Goal: Contribute content: Contribute content

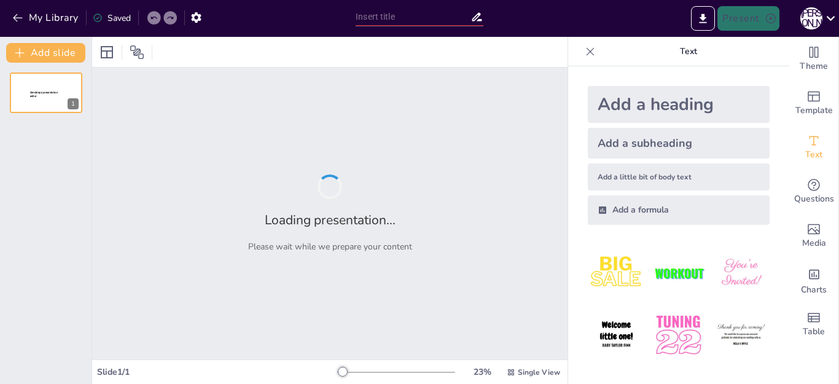
type input "Ідеологія та практика Нестора Махно: аналіз історичного внеску"
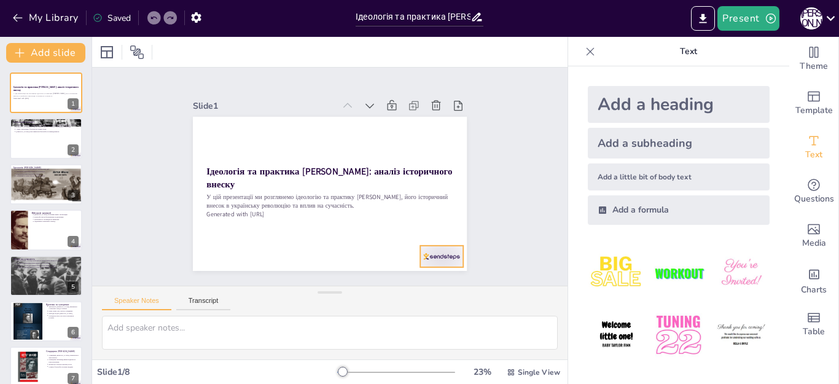
click at [397, 286] on div at bounding box center [372, 307] width 47 height 42
click at [387, 120] on icon at bounding box center [395, 128] width 16 height 16
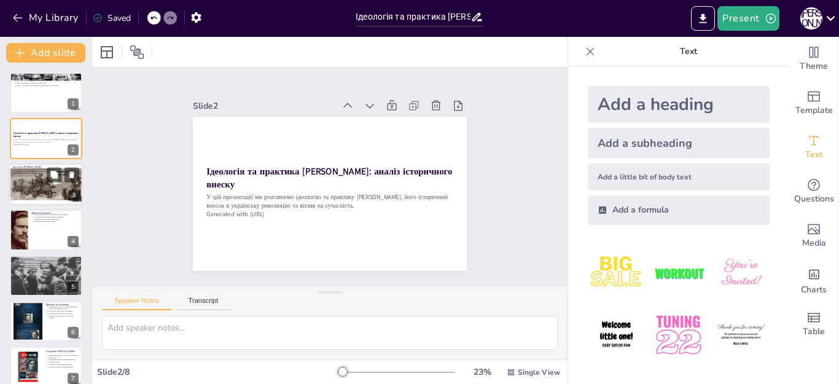
click at [52, 187] on div at bounding box center [46, 184] width 74 height 42
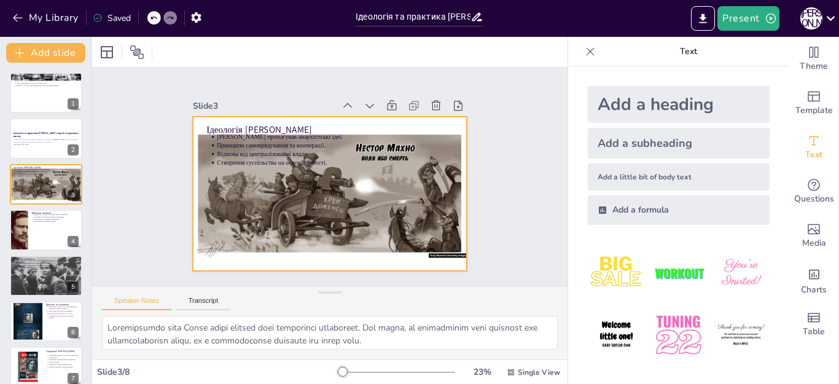
click at [323, 194] on div at bounding box center [314, 169] width 252 height 313
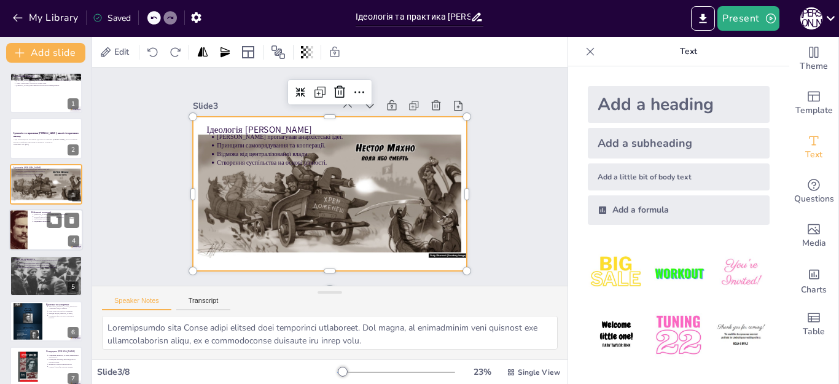
click at [33, 230] on div at bounding box center [46, 230] width 74 height 42
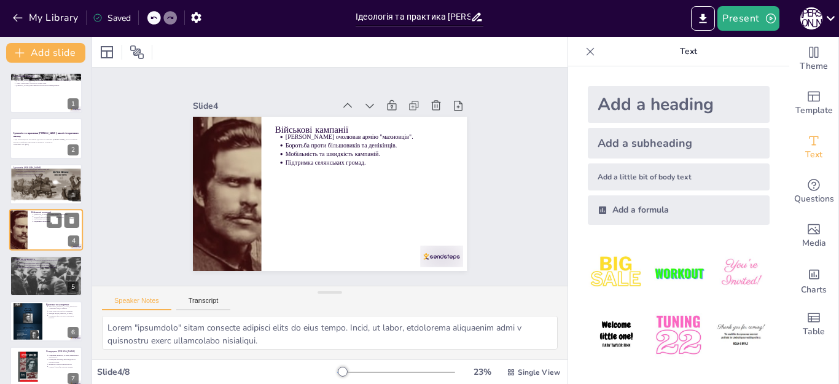
scroll to position [6, 0]
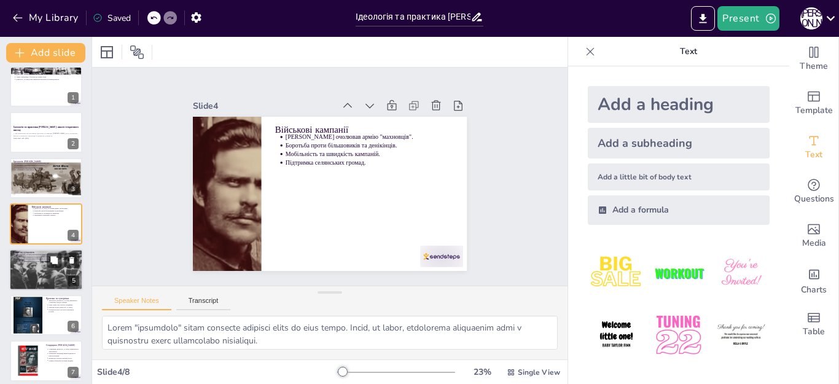
click at [37, 265] on div at bounding box center [46, 270] width 74 height 42
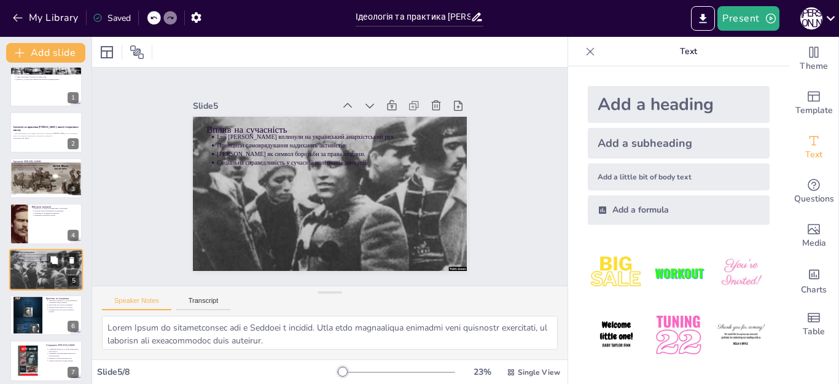
scroll to position [52, 0]
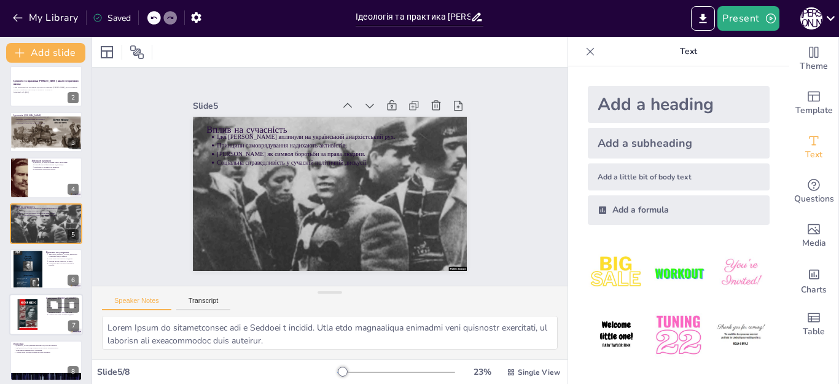
click at [33, 318] on div at bounding box center [27, 315] width 29 height 42
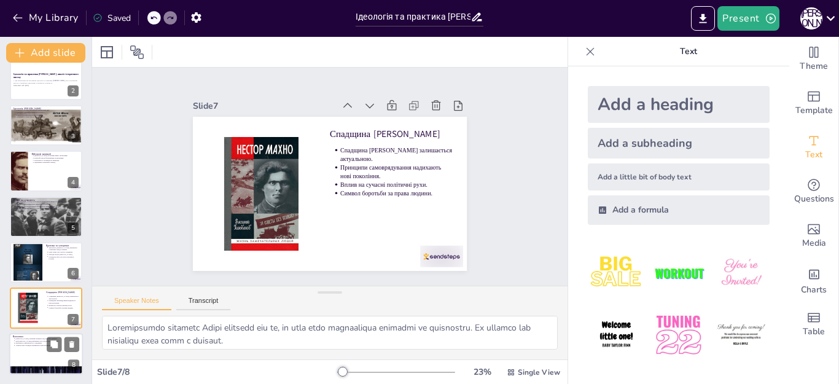
click at [29, 340] on p "Ідеї Махно впливають на сучасні політичні рухи." at bounding box center [47, 341] width 64 height 2
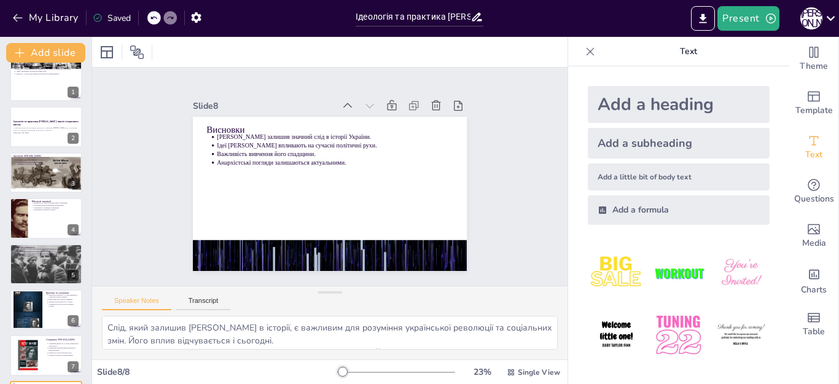
scroll to position [0, 0]
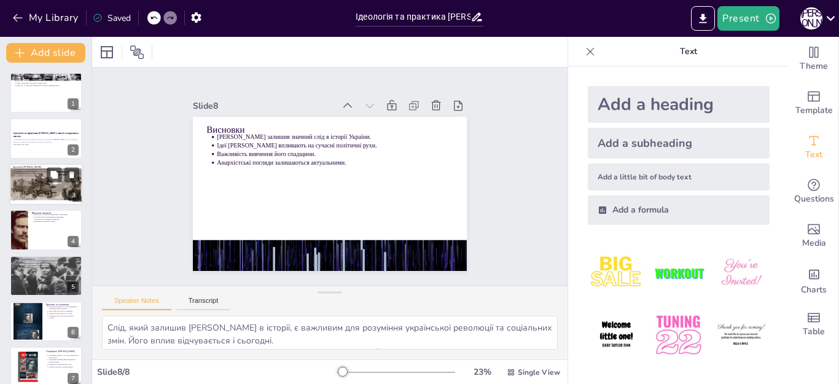
click at [38, 183] on div at bounding box center [46, 184] width 74 height 42
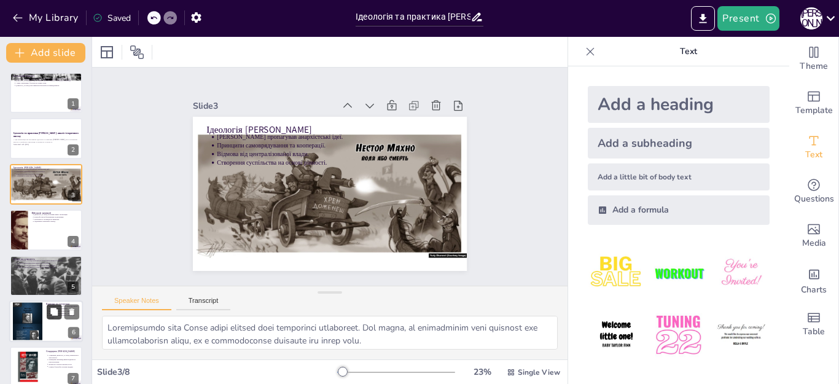
click at [49, 310] on button at bounding box center [54, 311] width 15 height 15
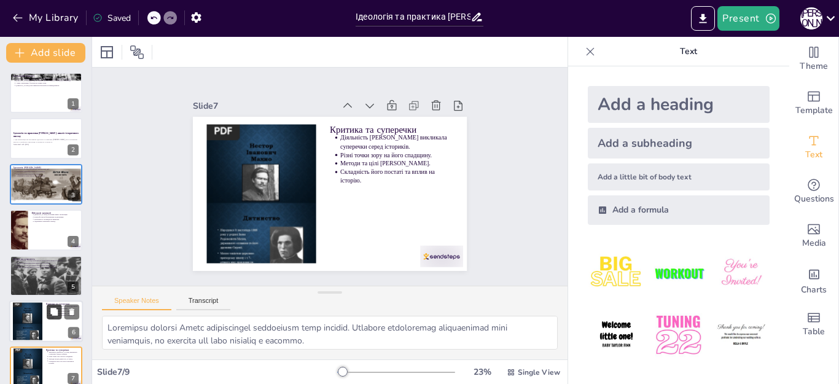
scroll to position [104, 0]
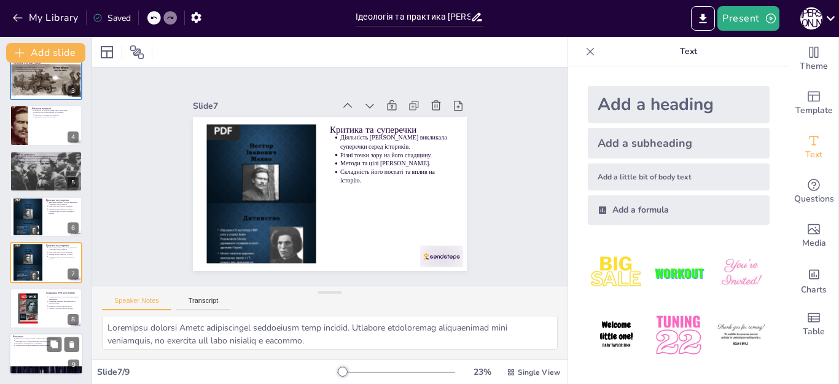
click at [50, 337] on button at bounding box center [54, 344] width 15 height 15
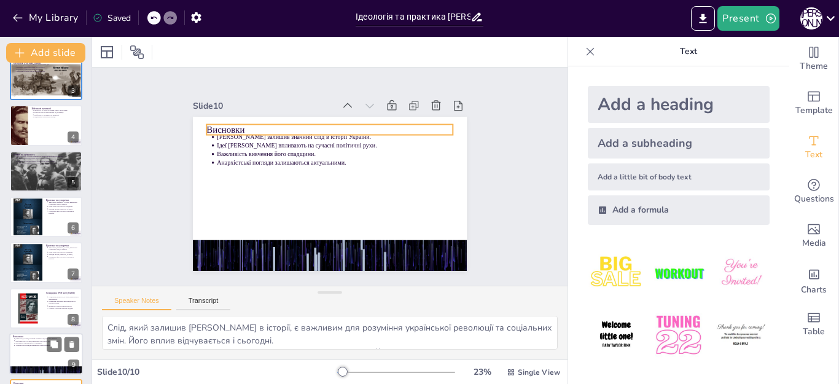
scroll to position [150, 0]
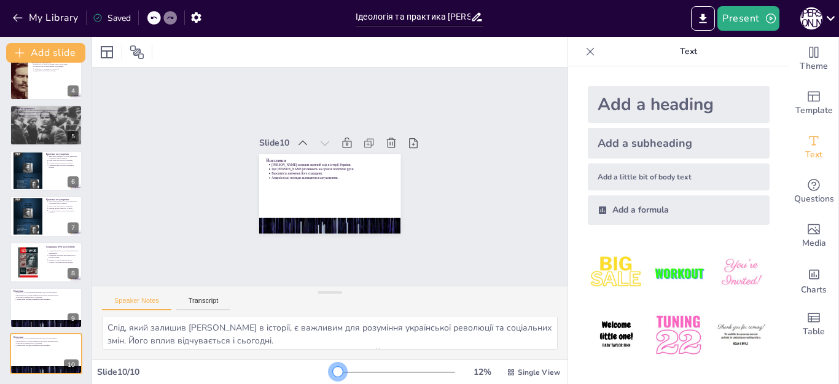
drag, startPoint x: 333, startPoint y: 373, endPoint x: 328, endPoint y: 377, distance: 6.5
click at [337, 377] on div "12 % Single View" at bounding box center [449, 372] width 225 height 20
click at [155, 16] on icon at bounding box center [153, 17] width 7 height 7
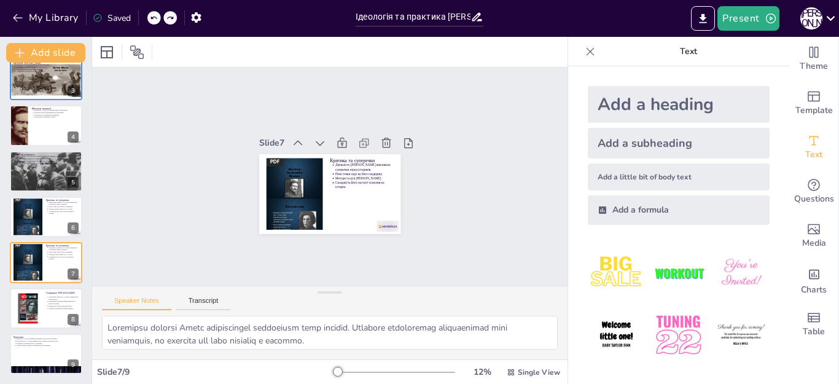
click at [155, 16] on icon at bounding box center [153, 17] width 7 height 7
type textarea "Анархістські ідеї Махно стали основою його політичної діяльності. Він вірив, що…"
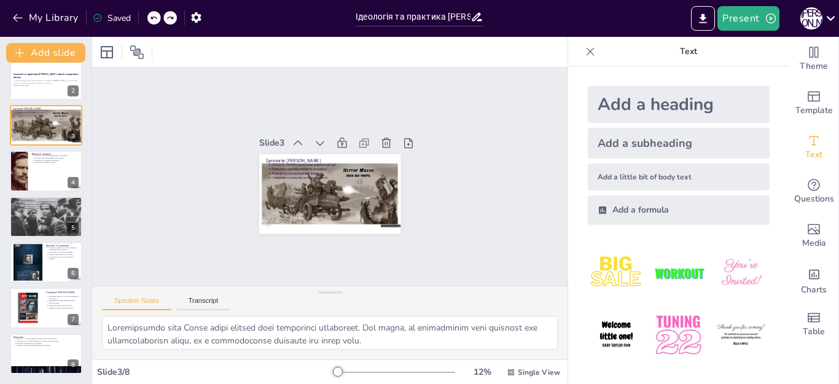
scroll to position [59, 0]
click at [155, 16] on div "My Library Saved" at bounding box center [104, 17] width 208 height 22
click at [154, 17] on icon at bounding box center [153, 17] width 7 height 7
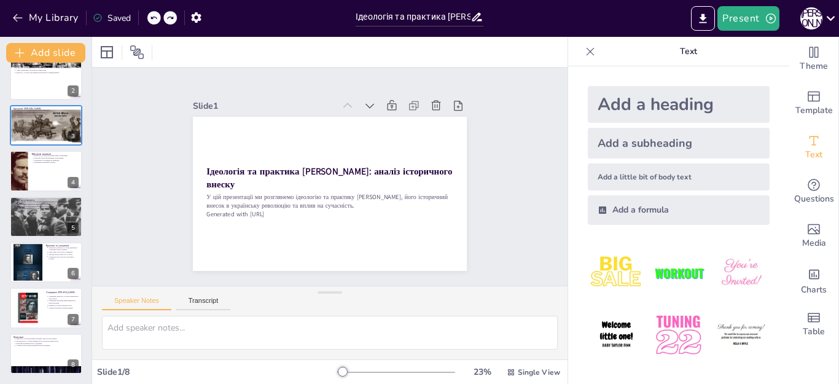
click at [149, 18] on div at bounding box center [154, 18] width 14 height 14
click at [150, 17] on icon at bounding box center [153, 17] width 7 height 7
click at [460, 216] on icon at bounding box center [468, 224] width 17 height 17
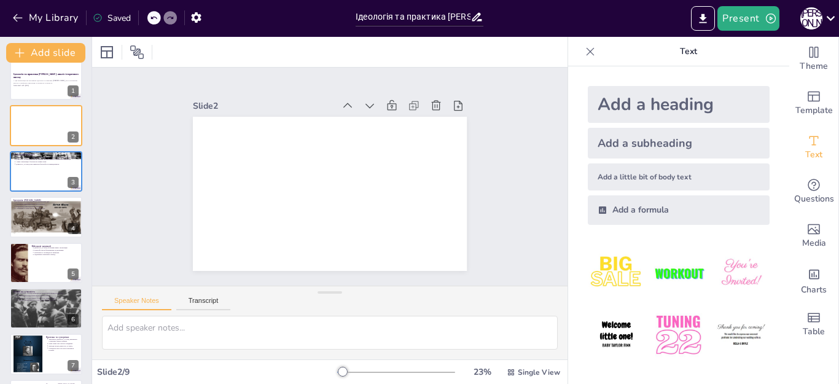
scroll to position [0, 0]
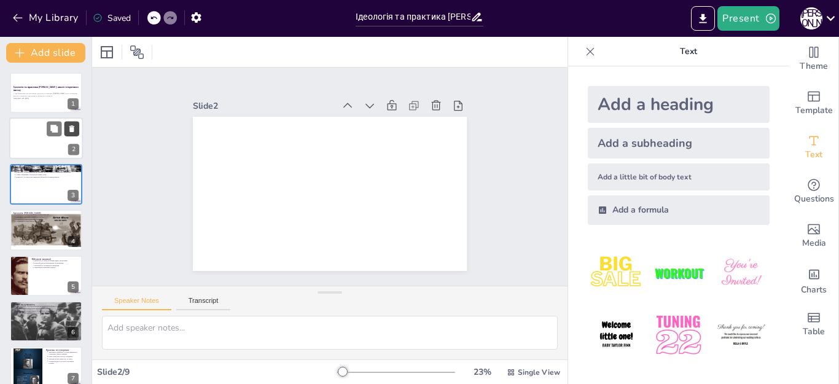
click at [69, 130] on icon at bounding box center [72, 129] width 9 height 9
type textarea "Махно народився в Україні, що стало основою для його подальшої діяльності. Це в…"
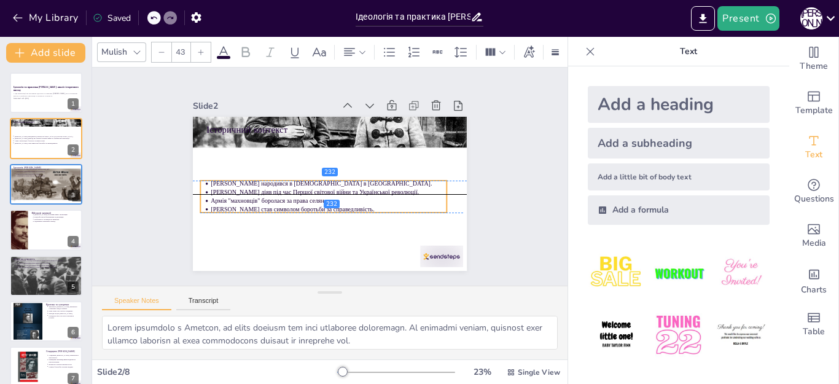
drag, startPoint x: 251, startPoint y: 154, endPoint x: 244, endPoint y: 198, distance: 45.3
click at [244, 198] on p "Армія "махновців" боролася за права селян." at bounding box center [321, 199] width 227 height 81
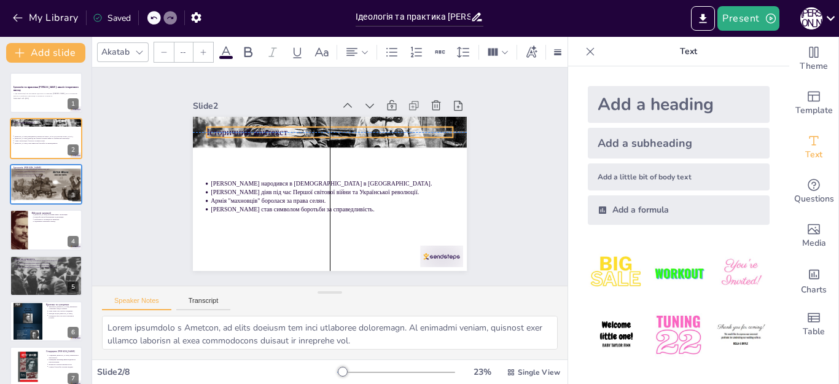
type input "64"
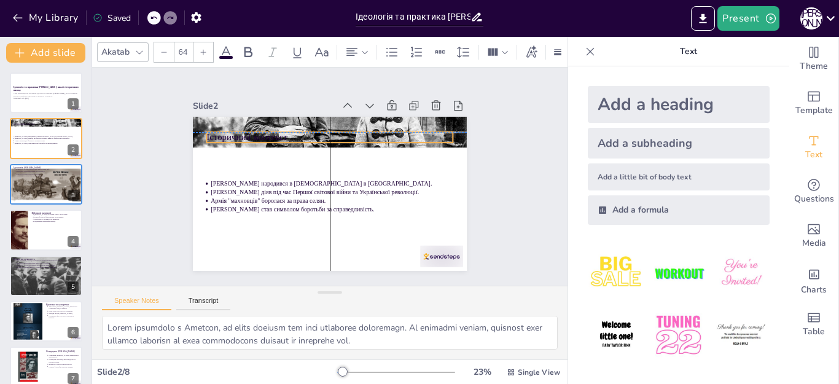
click at [311, 132] on p "Історичний контекст" at bounding box center [338, 138] width 244 height 64
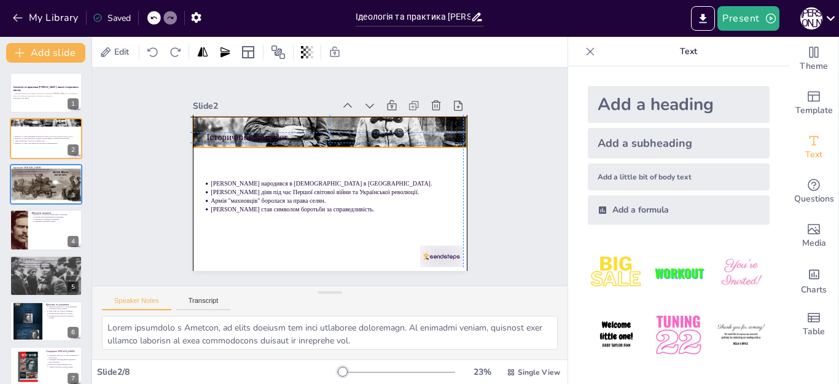
click at [450, 118] on div at bounding box center [352, 138] width 332 height 302
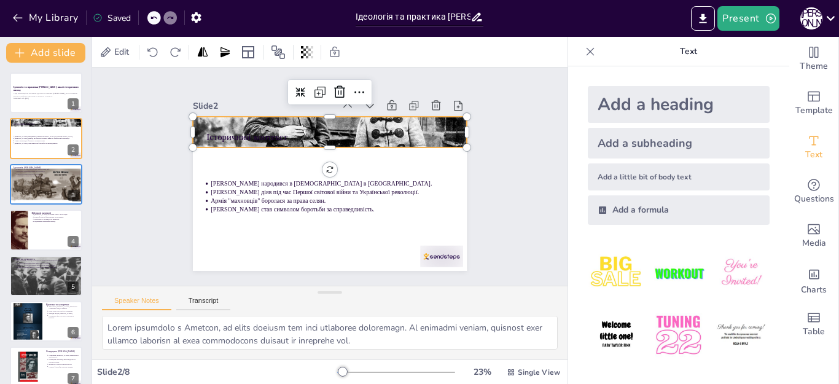
click at [504, 154] on div "Slide 1 Ідеологія та практика Нестора Махно: аналіз історичного внеску У цій пр…" at bounding box center [329, 176] width 523 height 392
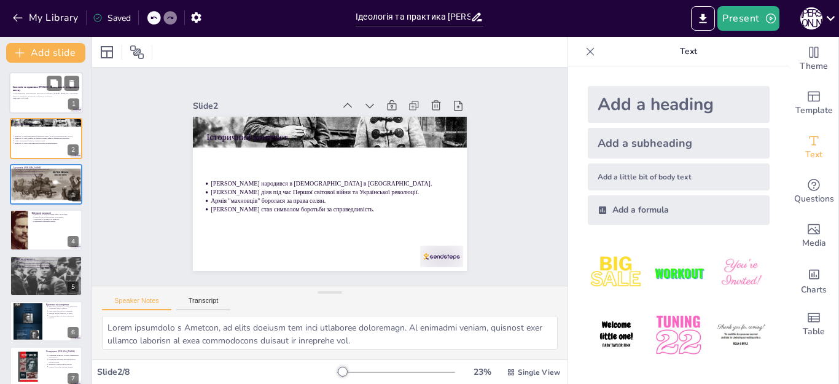
click at [44, 89] on p "Ідеологія та практика Нестора Махно: аналіз історичного внеску" at bounding box center [46, 88] width 66 height 7
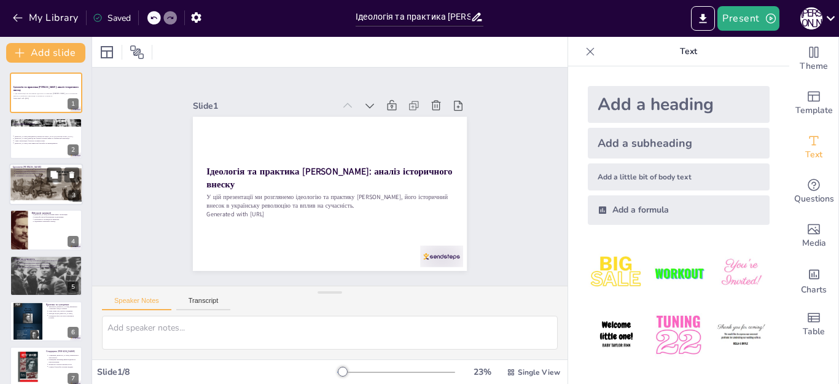
click at [44, 185] on div at bounding box center [46, 184] width 74 height 42
type textarea "Анархістські ідеї Махно стали основою його політичної діяльності. Він вірив, що…"
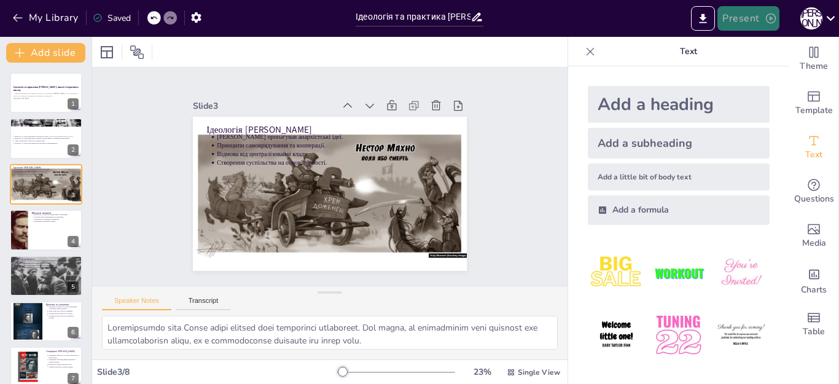
click at [765, 15] on icon "button" at bounding box center [771, 18] width 12 height 12
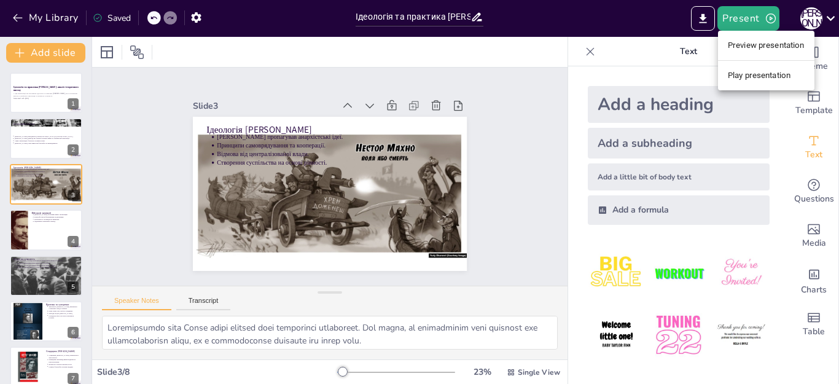
click at [583, 6] on div at bounding box center [419, 192] width 839 height 384
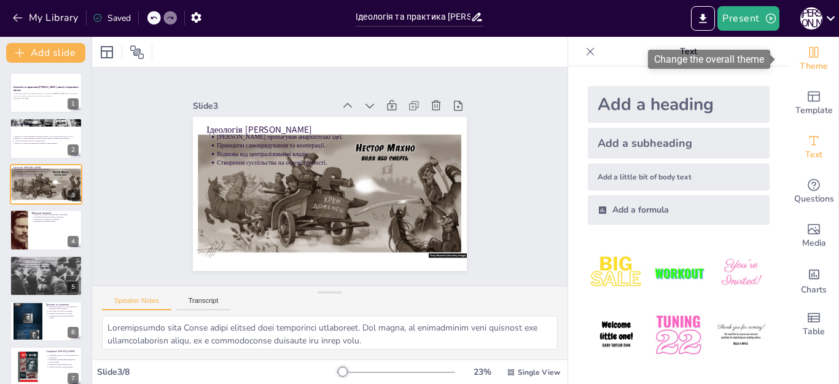
click at [815, 57] on div "Theme" at bounding box center [813, 59] width 49 height 44
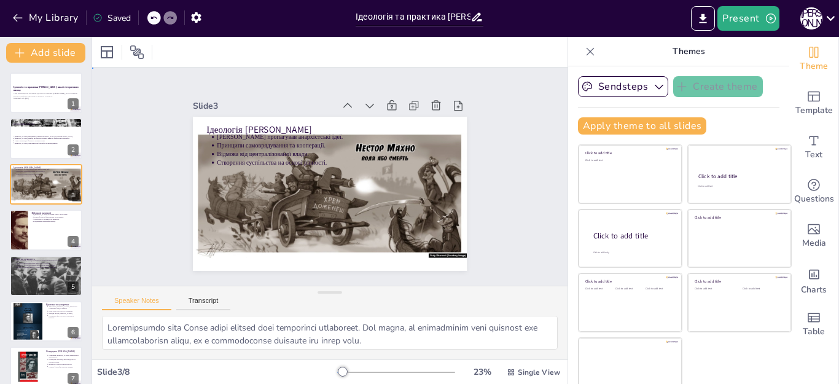
click at [135, 87] on div "Slide 1 Ідеологія та практика Нестора Махно: аналіз історичного внеску У цій пр…" at bounding box center [330, 176] width 520 height 354
click at [111, 52] on icon at bounding box center [106, 52] width 15 height 15
click at [197, 15] on icon "button" at bounding box center [196, 17] width 13 height 13
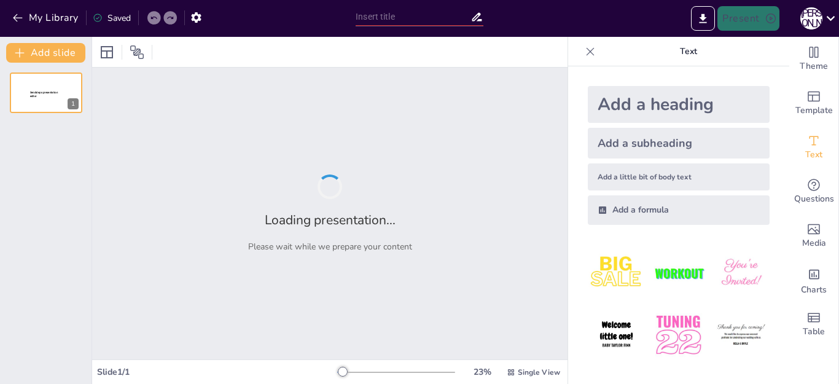
type input "Історичний аналіз постаті [PERSON_NAME]"
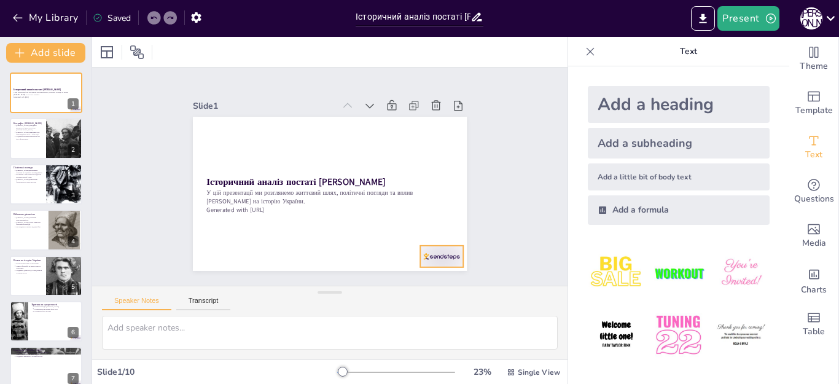
drag, startPoint x: 432, startPoint y: 248, endPoint x: 431, endPoint y: 235, distance: 13.5
click at [368, 290] on div at bounding box center [345, 313] width 45 height 46
click at [55, 140] on div at bounding box center [64, 139] width 61 height 42
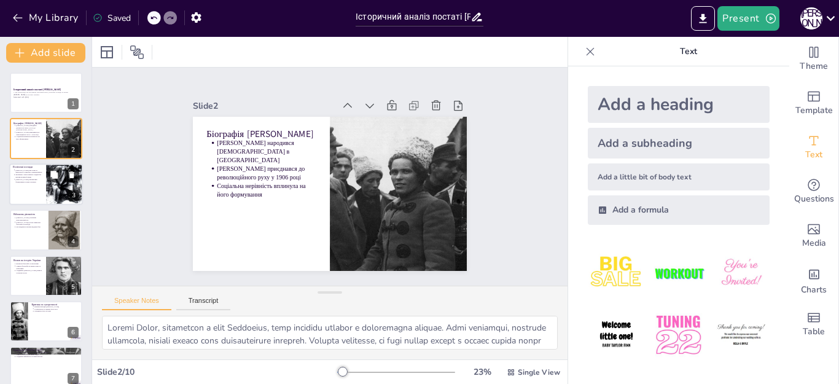
click at [31, 178] on p "Махно критикував більшовиків та інші системи" at bounding box center [28, 180] width 27 height 5
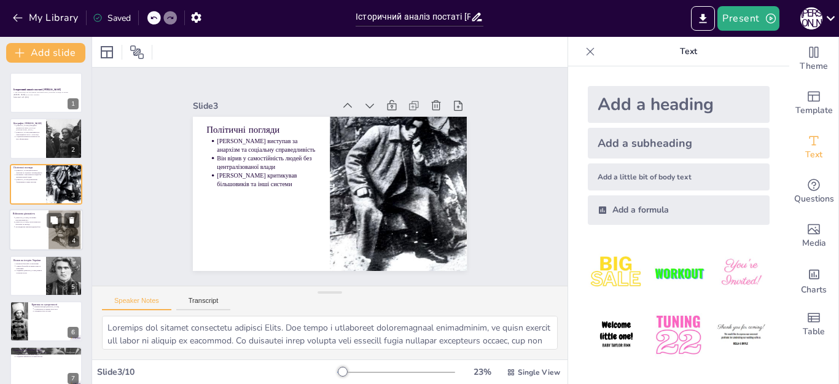
click at [38, 222] on p "Армія Махно стала символом боротьби за свободу" at bounding box center [28, 223] width 27 height 5
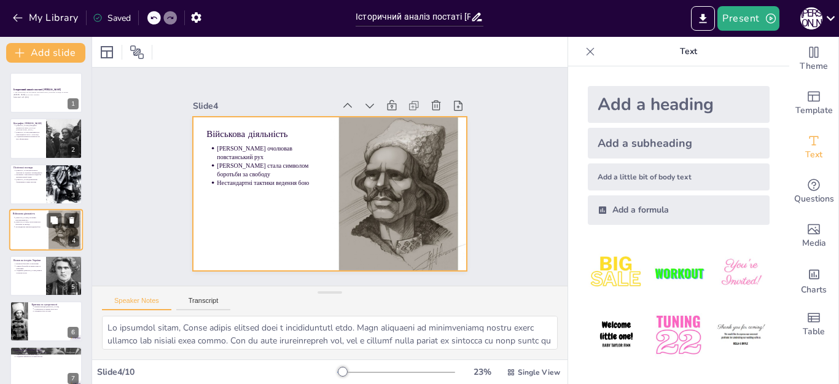
scroll to position [6, 0]
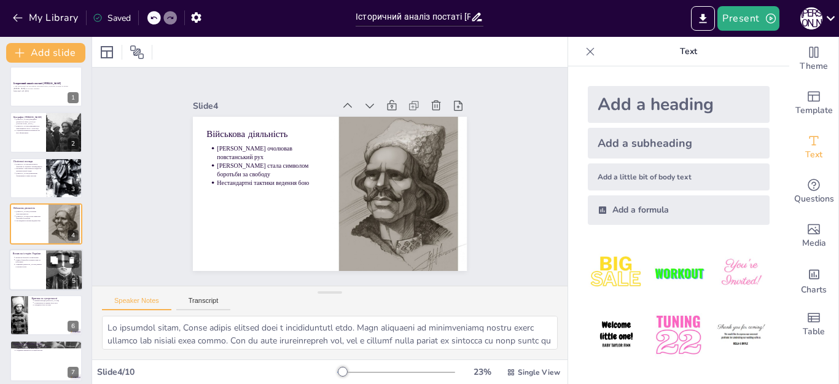
click at [36, 262] on p "Символ боротьби за права селян та робітників" at bounding box center [28, 261] width 27 height 5
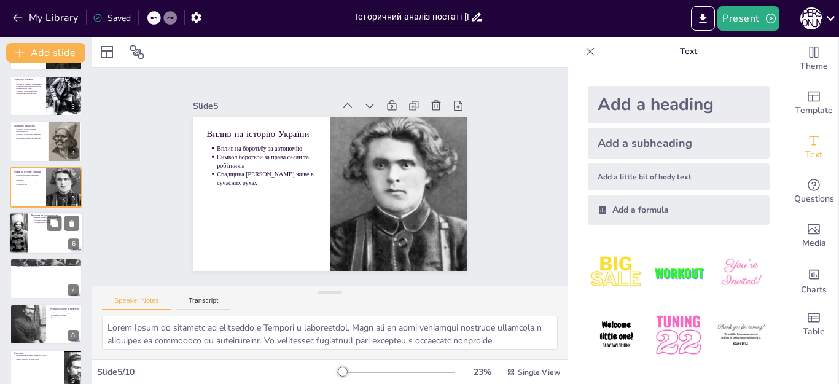
scroll to position [134, 0]
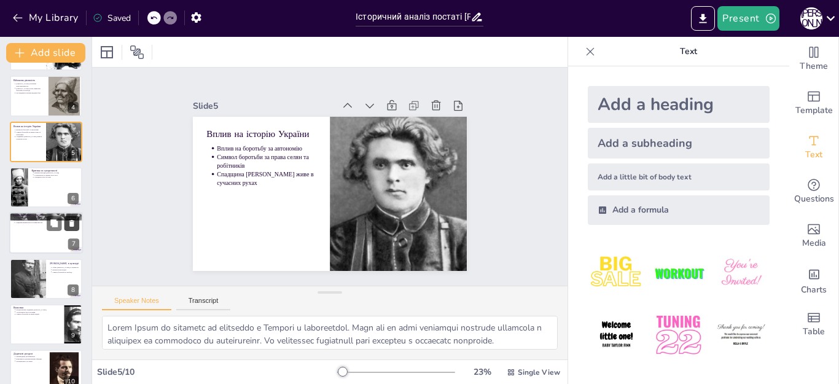
click at [64, 221] on button at bounding box center [71, 223] width 15 height 15
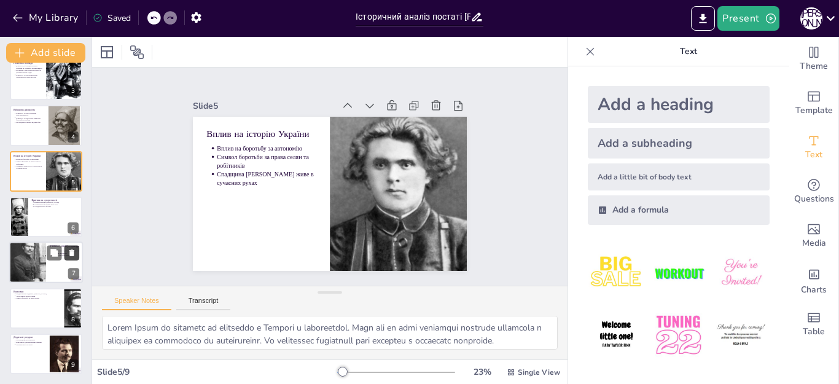
scroll to position [104, 0]
click at [34, 217] on div at bounding box center [46, 217] width 74 height 42
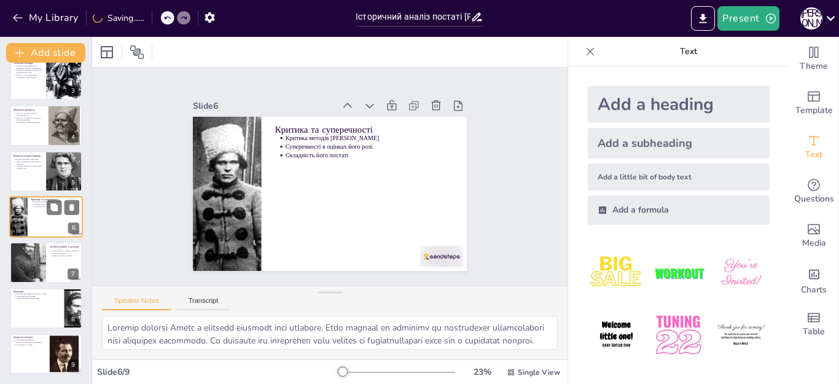
scroll to position [98, 0]
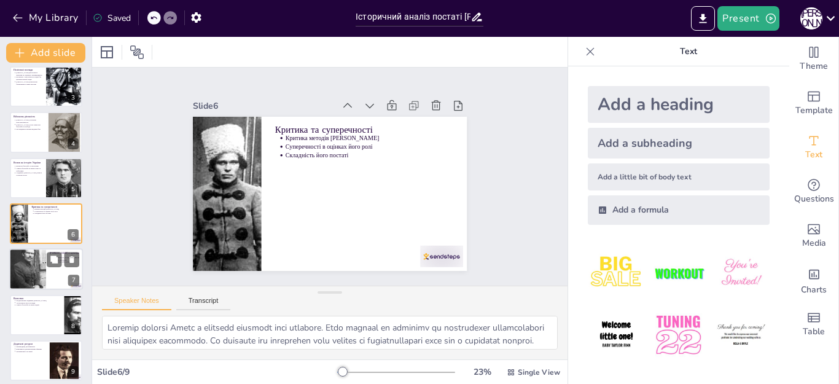
click at [33, 267] on div at bounding box center [27, 269] width 37 height 57
type textarea "Образ Нестора Махно став важливим елементом української літератури. Багато пись…"
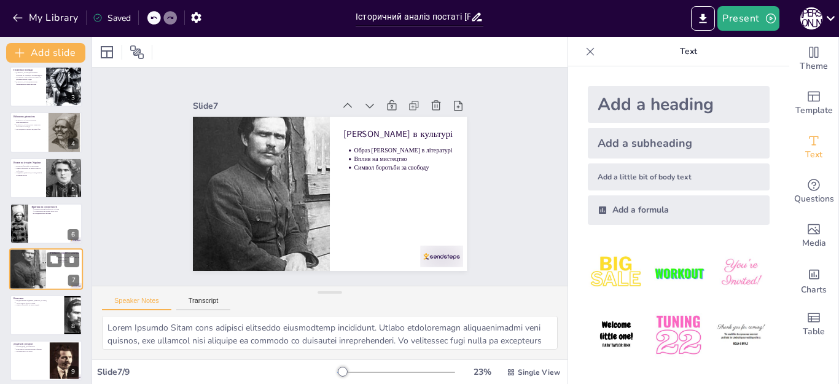
scroll to position [104, 0]
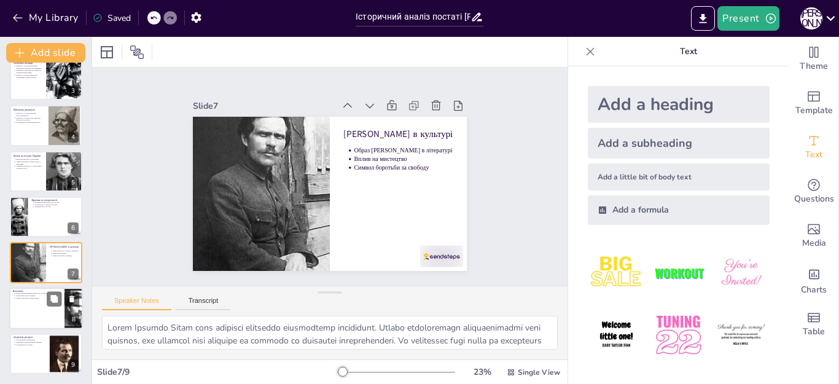
click at [34, 305] on div at bounding box center [46, 308] width 74 height 42
click at [23, 341] on p "Важливість документальних фільмів" at bounding box center [31, 342] width 30 height 2
click at [206, 302] on button "Transcript" at bounding box center [203, 304] width 55 height 14
click at [0, 0] on div at bounding box center [0, 0] width 0 height 0
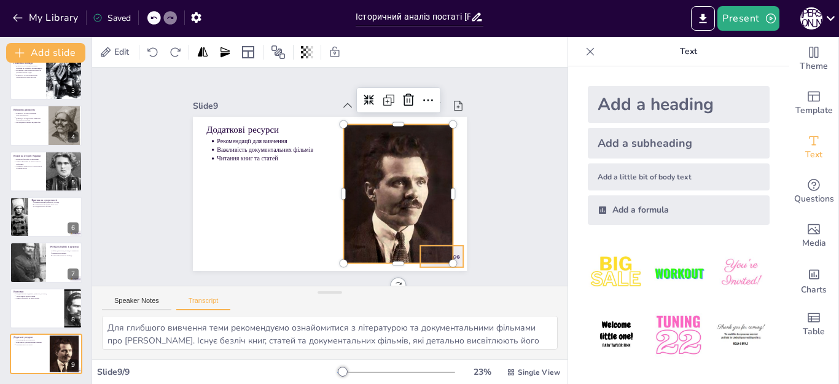
click at [321, 287] on div at bounding box center [302, 311] width 37 height 48
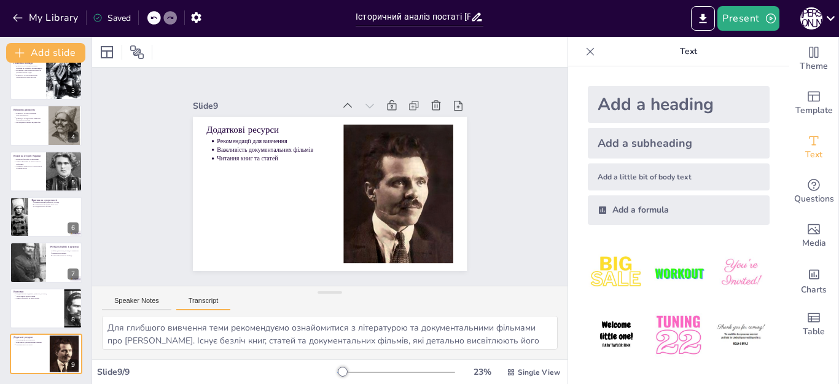
click at [205, 302] on button "Transcript" at bounding box center [203, 304] width 55 height 14
click at [209, 301] on button "Transcript" at bounding box center [203, 304] width 55 height 14
click at [142, 300] on button "Speaker Notes" at bounding box center [136, 304] width 69 height 14
click at [703, 15] on icon "Export to PowerPoint" at bounding box center [703, 18] width 7 height 9
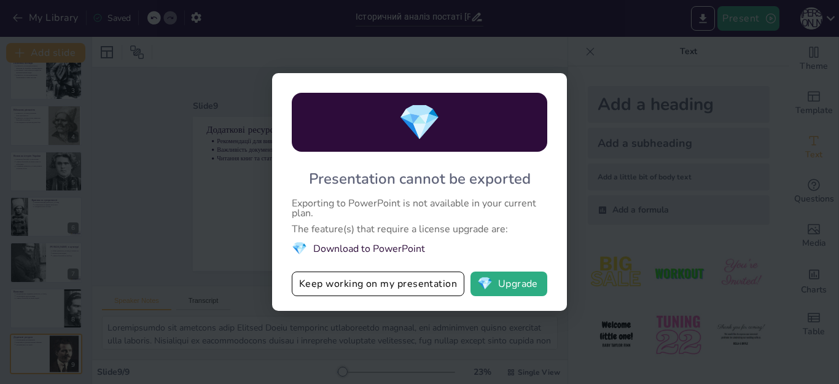
click at [622, 123] on div "💎 Presentation cannot be exported Exporting to PowerPoint is not available in y…" at bounding box center [419, 192] width 839 height 384
click at [407, 59] on div "💎 Presentation cannot be exported Exporting to PowerPoint is not available in y…" at bounding box center [419, 192] width 839 height 384
click at [322, 284] on button "Keep working on my presentation" at bounding box center [378, 283] width 173 height 25
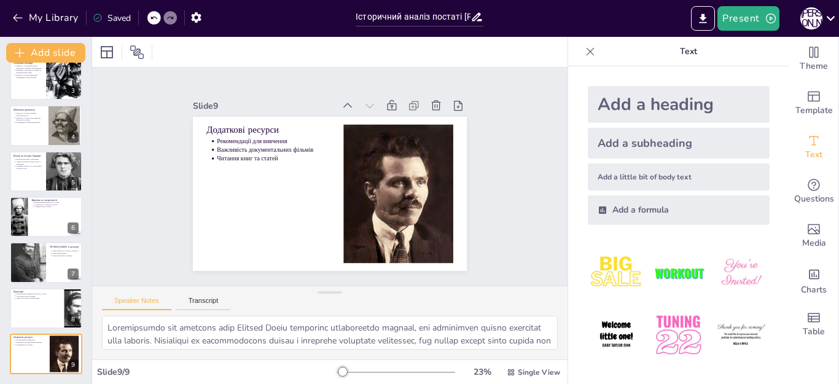
click at [107, 16] on div "Saved" at bounding box center [112, 18] width 38 height 12
click at [120, 17] on div "Saved" at bounding box center [112, 18] width 38 height 12
click at [116, 13] on div "Saved" at bounding box center [112, 18] width 38 height 12
click at [98, 20] on icon at bounding box center [98, 18] width 10 height 10
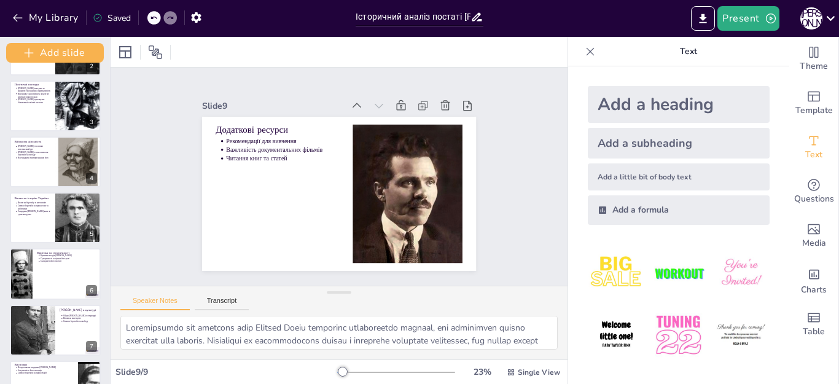
drag, startPoint x: 89, startPoint y: 240, endPoint x: 107, endPoint y: 119, distance: 121.7
click at [107, 119] on div "Add slide Історичний аналіз постаті Нестора Махно У цій презентації ми розгляне…" at bounding box center [55, 210] width 111 height 347
drag, startPoint x: 85, startPoint y: 187, endPoint x: 98, endPoint y: 77, distance: 110.7
click at [98, 77] on div "Історичний аналіз постаті Нестора Махно У цій презентації ми розглянемо життєви…" at bounding box center [55, 217] width 110 height 499
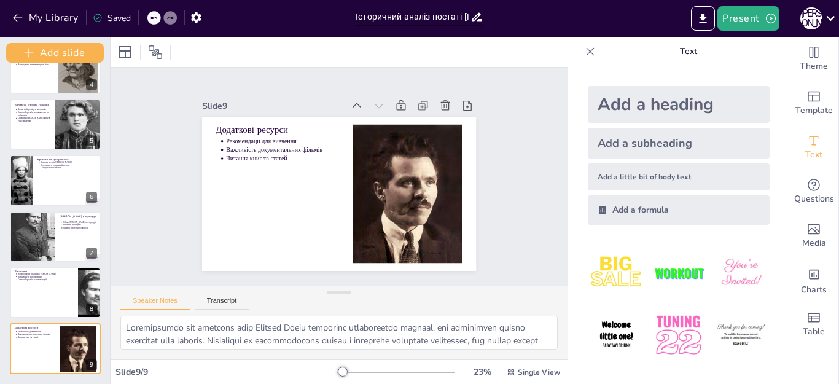
scroll to position [0, 0]
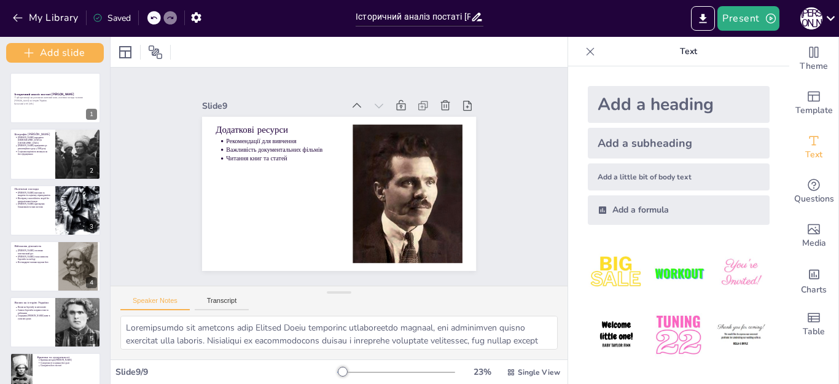
drag, startPoint x: 104, startPoint y: 21, endPoint x: 98, endPoint y: 22, distance: 6.9
click at [103, 21] on div "Saved" at bounding box center [112, 18] width 38 height 12
click at [98, 20] on icon at bounding box center [98, 18] width 10 height 10
drag, startPoint x: 98, startPoint y: 20, endPoint x: 124, endPoint y: 14, distance: 26.5
click at [101, 18] on icon at bounding box center [98, 18] width 10 height 10
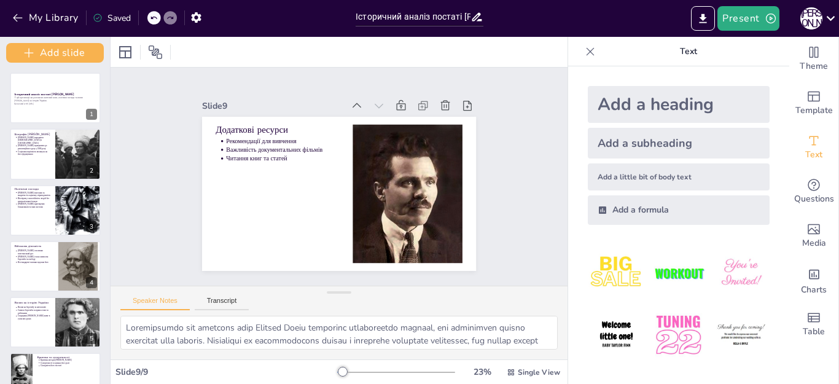
click at [124, 14] on div "Saved" at bounding box center [112, 18] width 38 height 12
click at [108, 14] on div "Saved" at bounding box center [112, 18] width 38 height 12
click at [114, 18] on div "Saved" at bounding box center [112, 18] width 38 height 12
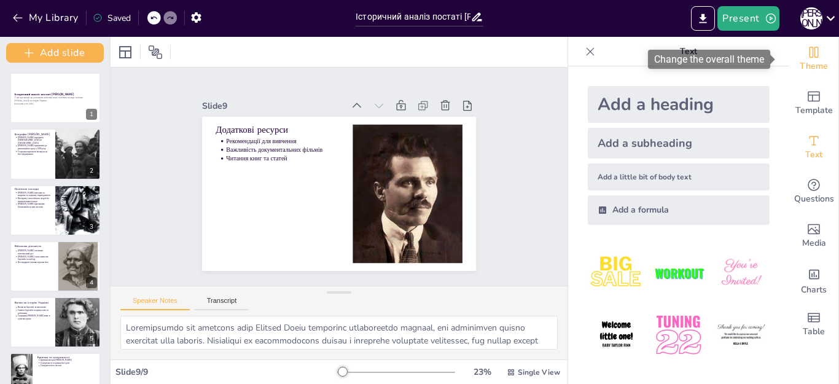
drag, startPoint x: 798, startPoint y: 33, endPoint x: 784, endPoint y: 57, distance: 28.0
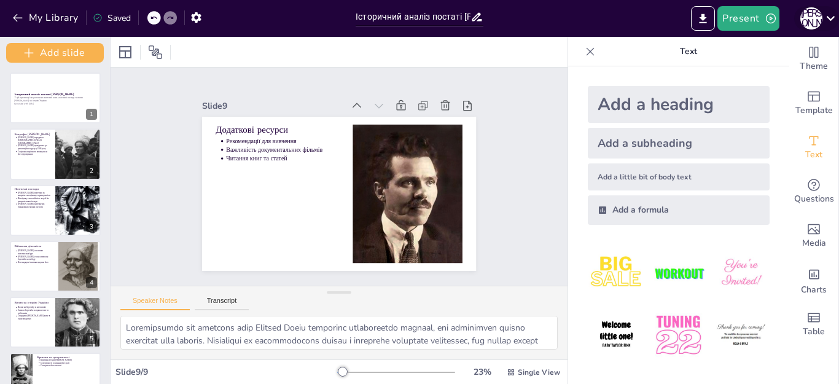
drag, startPoint x: 784, startPoint y: 57, endPoint x: 827, endPoint y: 22, distance: 55.4
click at [827, 22] on icon at bounding box center [830, 18] width 17 height 17
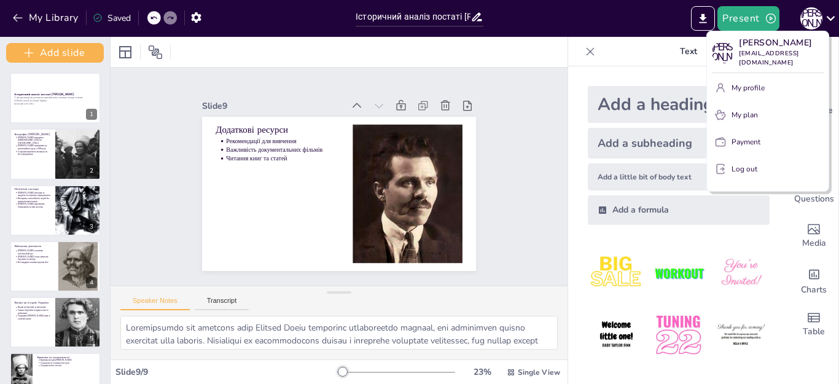
click at [838, 17] on div at bounding box center [419, 192] width 839 height 384
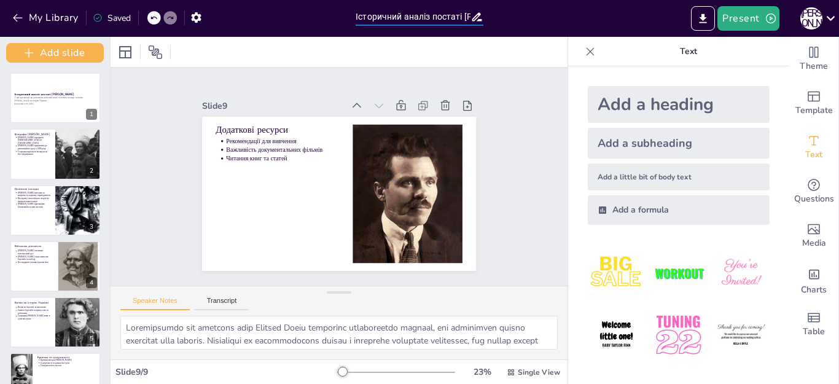
click at [432, 19] on input "Історичний аналіз постаті Нестора Махно" at bounding box center [413, 17] width 115 height 18
drag, startPoint x: 432, startPoint y: 19, endPoint x: 145, endPoint y: 164, distance: 321.3
click at [39, 84] on div at bounding box center [55, 98] width 93 height 52
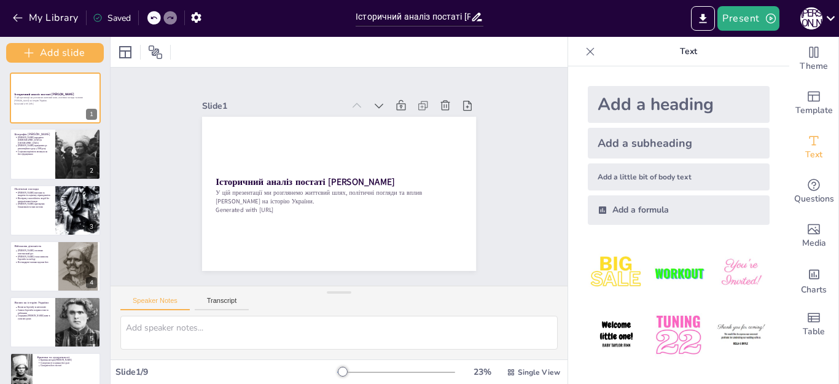
click at [119, 12] on div "Saved" at bounding box center [112, 18] width 38 height 12
click at [108, 18] on div "Saved" at bounding box center [112, 18] width 38 height 12
click at [109, 17] on div "Saved" at bounding box center [112, 18] width 38 height 12
click at [102, 17] on icon at bounding box center [98, 18] width 10 height 10
click at [97, 17] on icon at bounding box center [98, 18] width 10 height 10
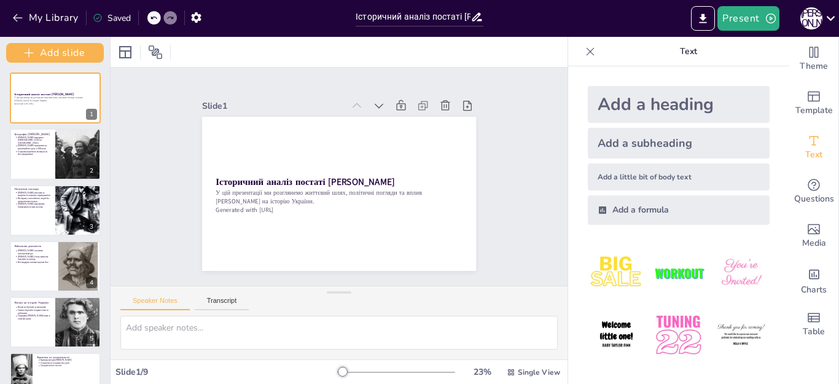
drag, startPoint x: 94, startPoint y: 15, endPoint x: 220, endPoint y: 13, distance: 126.5
click at [109, 12] on div "Saved" at bounding box center [112, 18] width 38 height 12
click at [197, 16] on icon "button" at bounding box center [196, 17] width 13 height 13
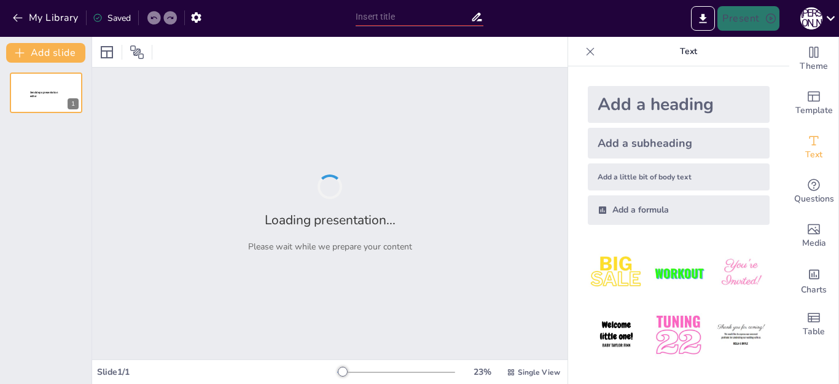
type input "Історичний контекст діяльності [PERSON_NAME]"
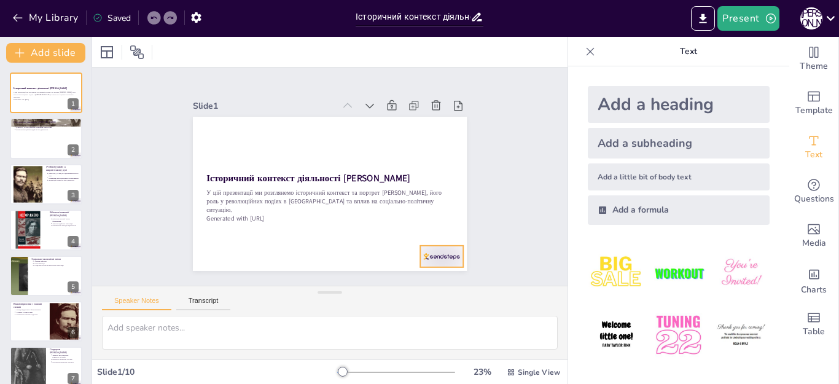
click at [429, 270] on div at bounding box center [411, 287] width 47 height 34
click at [118, 17] on div "Saved" at bounding box center [112, 18] width 38 height 12
click at [238, 332] on textarea at bounding box center [330, 333] width 456 height 34
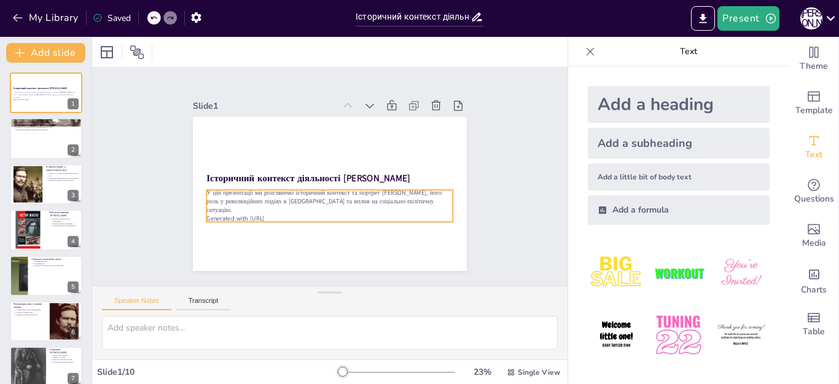
click at [290, 201] on p "У цій презентації ми розглянемо історичний контекст та портрет [PERSON_NAME], й…" at bounding box center [352, 187] width 124 height 236
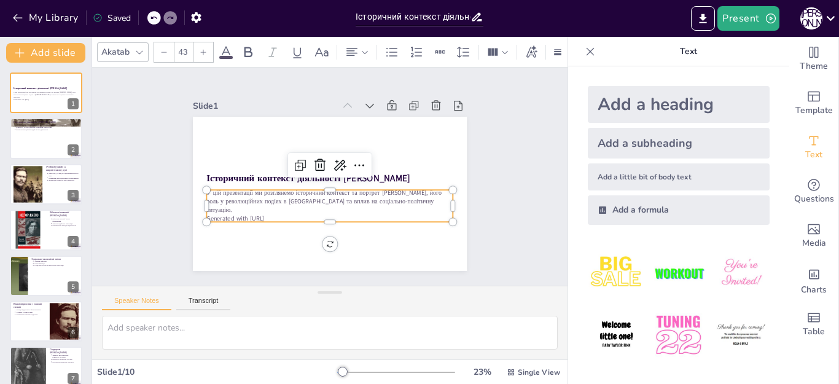
click at [259, 211] on p "Generated with Sendsteps.ai" at bounding box center [289, 167] width 60 height 243
click at [53, 130] on icon at bounding box center [53, 128] width 7 height 7
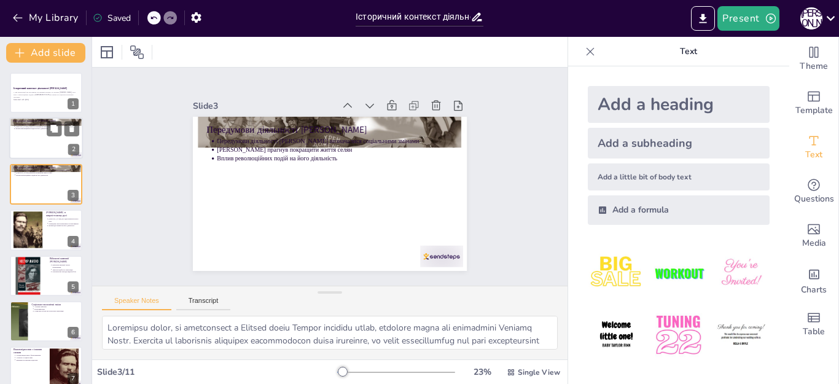
click at [31, 140] on div at bounding box center [46, 139] width 74 height 42
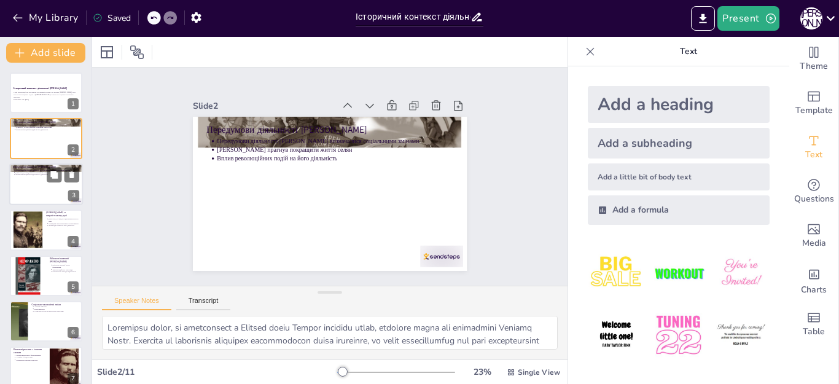
click at [46, 186] on div at bounding box center [46, 184] width 74 height 42
click at [71, 170] on icon at bounding box center [72, 174] width 9 height 9
type textarea "Lo ipsum dolorsitametco adip, Elits doeiusmod temp incididun utlaboree do magna…"
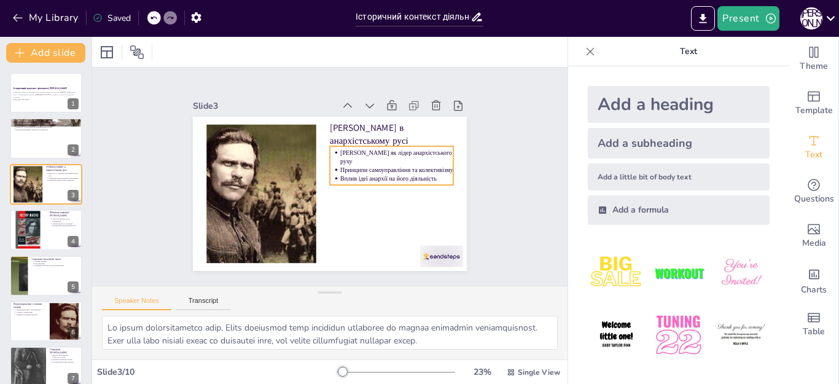
click at [428, 150] on p "[PERSON_NAME] як лідер анархістського руху" at bounding box center [391, 143] width 114 height 41
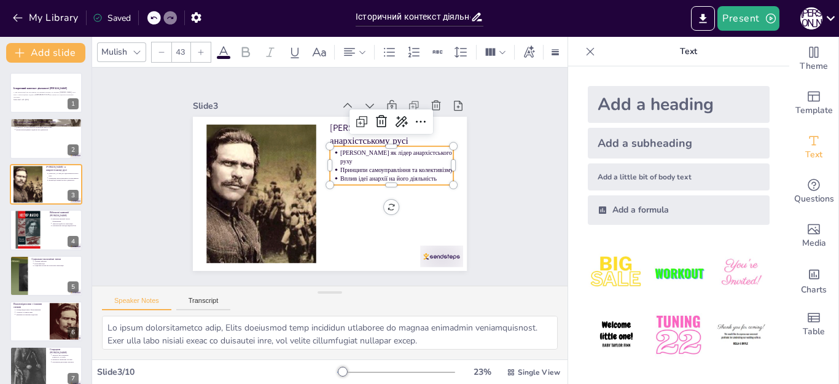
click at [332, 150] on p "[PERSON_NAME] як лідер анархістського руху" at bounding box center [317, 108] width 29 height 114
click at [424, 155] on p "[PERSON_NAME] як лідер анархістського руху" at bounding box center [399, 185] width 110 height 61
click at [426, 160] on p "[PERSON_NAME] як лідер анархістського руху" at bounding box center [395, 200] width 101 height 80
click at [231, 198] on div at bounding box center [266, 207] width 240 height 181
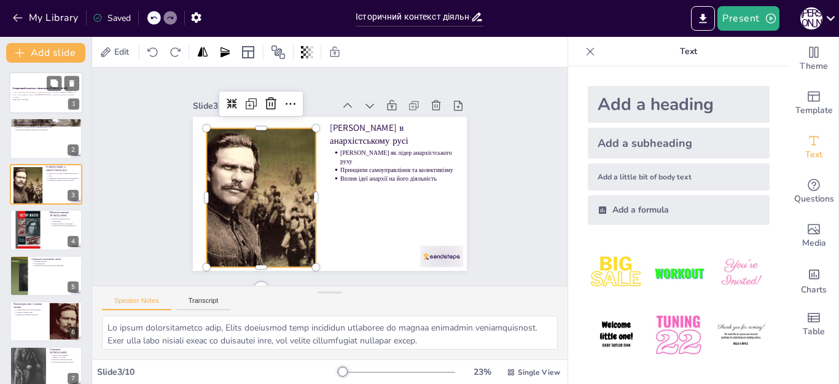
click at [44, 92] on p "У цій презентації ми розглянемо історичний контекст та портрет [PERSON_NAME], й…" at bounding box center [46, 95] width 66 height 7
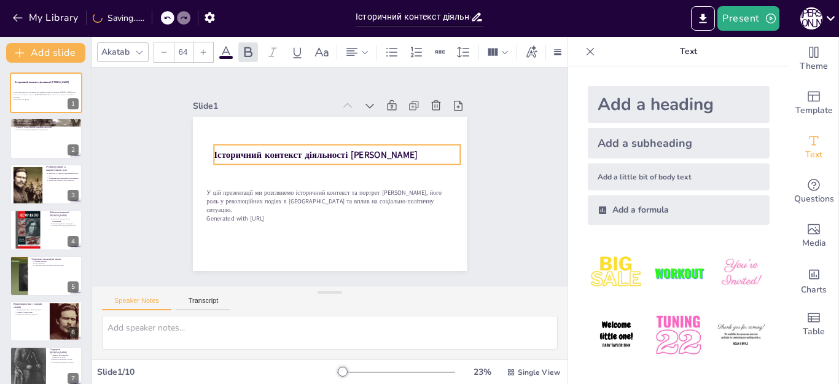
drag, startPoint x: 198, startPoint y: 173, endPoint x: 206, endPoint y: 150, distance: 24.5
click at [318, 150] on strong "Історичний контекст діяльності [PERSON_NAME]" at bounding box center [355, 169] width 74 height 197
click at [407, 149] on p "Історичний контекст діяльності [PERSON_NAME]" at bounding box center [314, 194] width 230 height 112
click at [406, 149] on p "Історичний контекст діяльності [PERSON_NAME]" at bounding box center [310, 187] width 192 height 174
click at [410, 152] on p "Історичний контекст діяльності [PERSON_NAME]" at bounding box center [333, 154] width 244 height 64
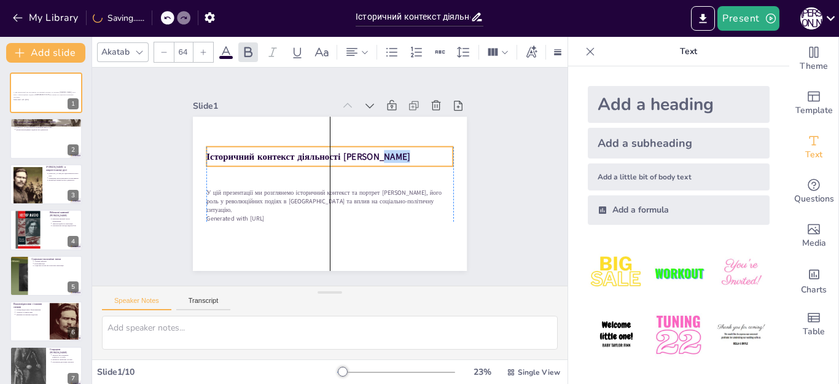
drag, startPoint x: 409, startPoint y: 151, endPoint x: 399, endPoint y: 152, distance: 10.5
click at [399, 152] on p "Історичний контекст діяльності [PERSON_NAME]" at bounding box center [326, 157] width 244 height 64
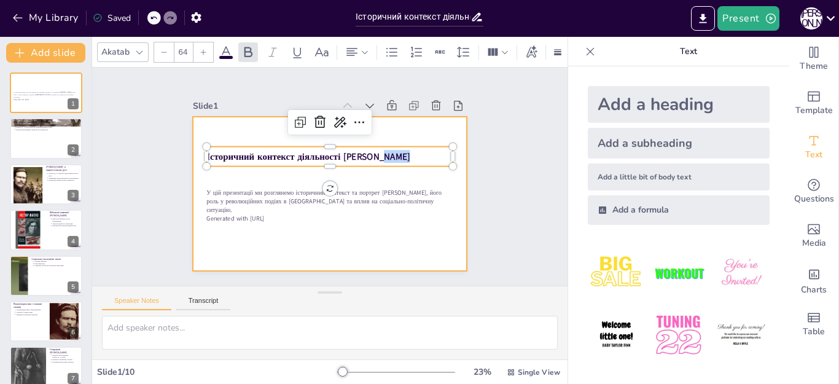
copy strong "Махно"
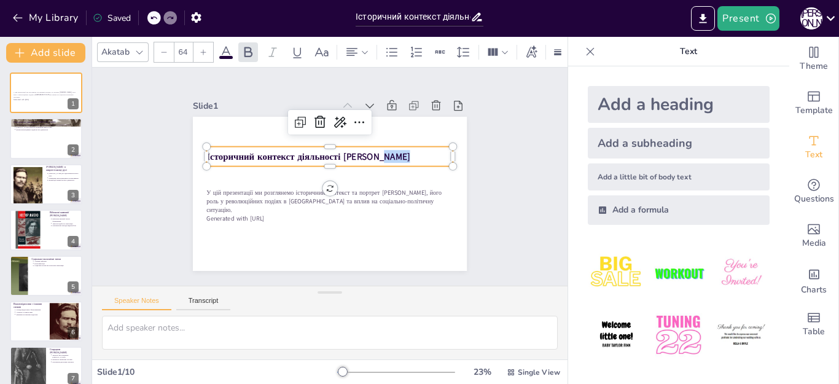
click at [417, 303] on div "Speaker Notes Transcript" at bounding box center [329, 300] width 475 height 29
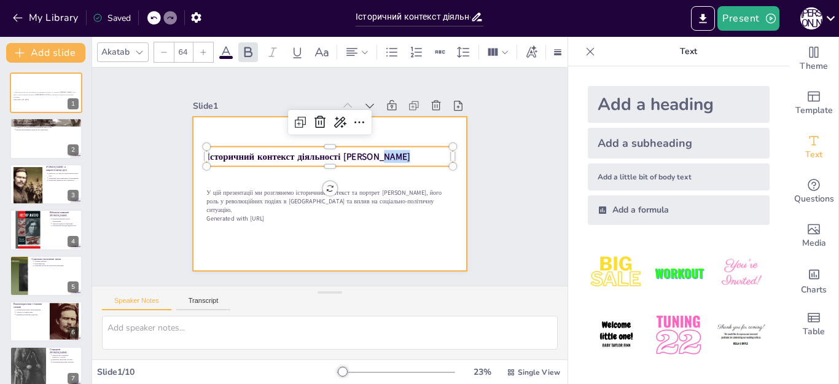
click at [409, 240] on div at bounding box center [314, 171] width 232 height 308
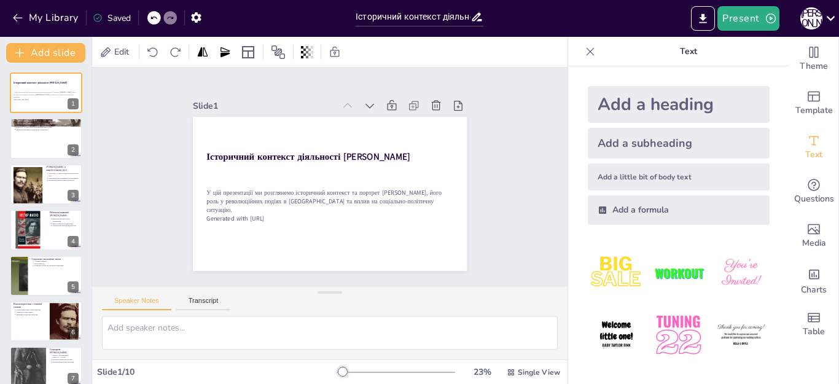
click at [109, 16] on div "Saved" at bounding box center [112, 18] width 38 height 12
click at [99, 15] on icon at bounding box center [98, 18] width 10 height 10
click at [121, 96] on div "Slide 1 Історичний контекст діяльності Нестора Махно У цій презентації ми розгл…" at bounding box center [330, 176] width 480 height 499
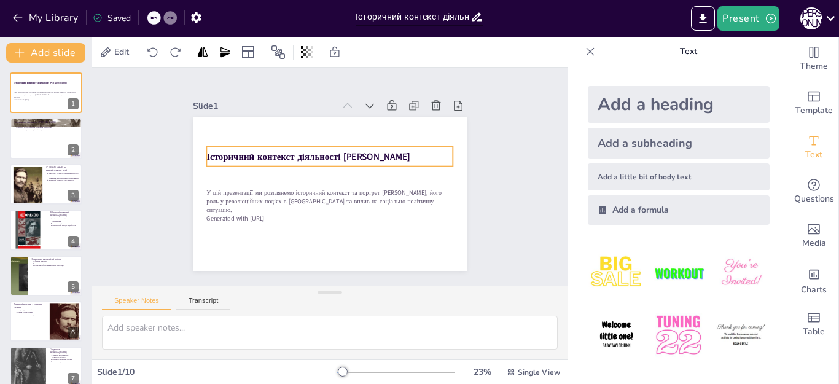
click at [247, 182] on strong "Історичний контекст діяльності [PERSON_NAME]" at bounding box center [348, 199] width 203 height 34
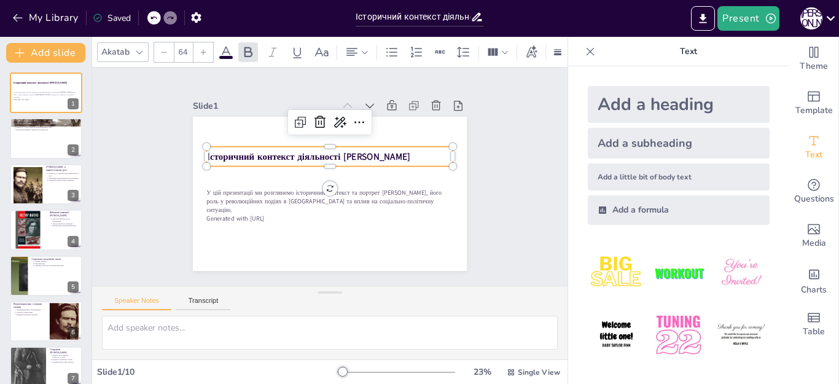
copy strong "Махно"
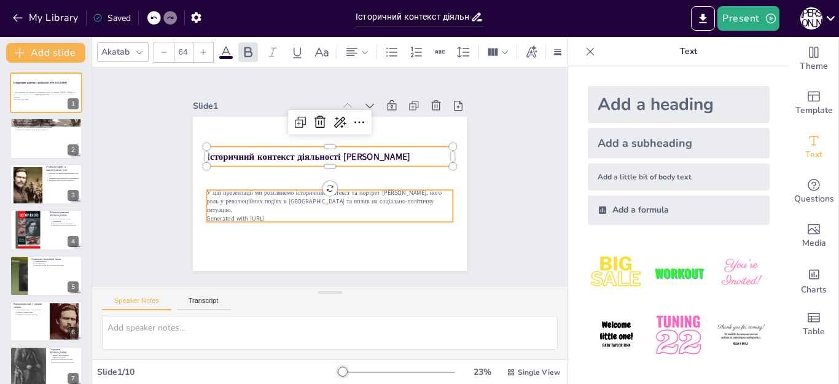
click at [267, 196] on p "У цій презентації ми розглянемо історичний контекст та портрет [PERSON_NAME], й…" at bounding box center [350, 191] width 166 height 215
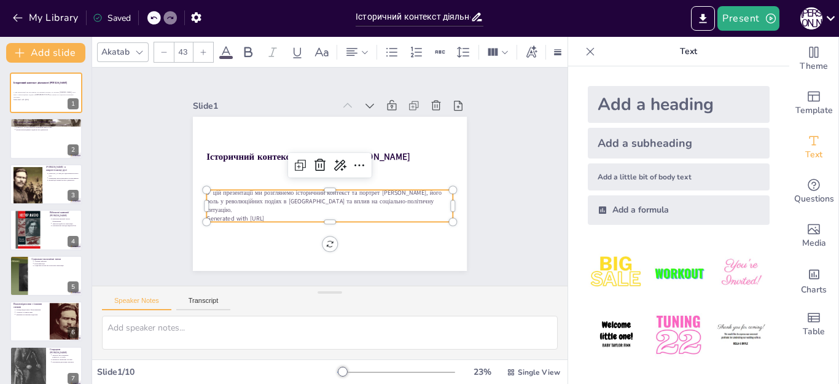
click at [255, 190] on p "У цій презентації ми розглянемо історичний контекст та портрет [PERSON_NAME], й…" at bounding box center [305, 168] width 101 height 243
click at [203, 190] on p "У цій презентації ми розглянемо історичний контекст та портрет [PERSON_NAME], й…" at bounding box center [327, 200] width 248 height 52
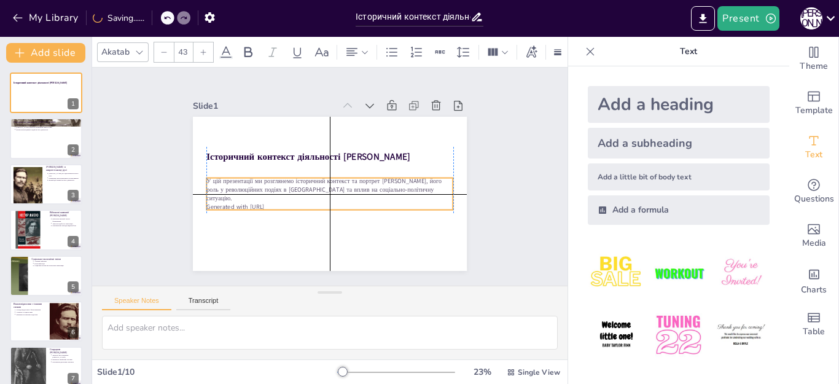
drag, startPoint x: 197, startPoint y: 191, endPoint x: 199, endPoint y: 184, distance: 7.8
click at [206, 184] on p "У цій презентації ми розглянемо історичний контекст та портрет [PERSON_NAME], й…" at bounding box center [324, 189] width 236 height 124
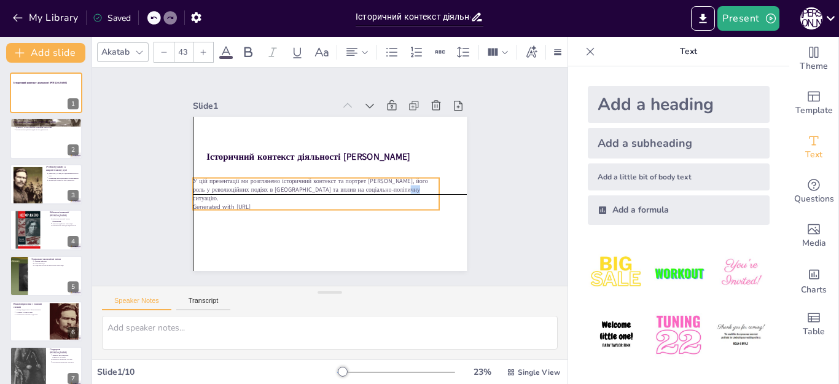
drag, startPoint x: 401, startPoint y: 190, endPoint x: 391, endPoint y: 190, distance: 10.4
click at [391, 190] on p "У цій презентації ми розглянемо історичний контекст та портрет [PERSON_NAME], й…" at bounding box center [324, 195] width 227 height 146
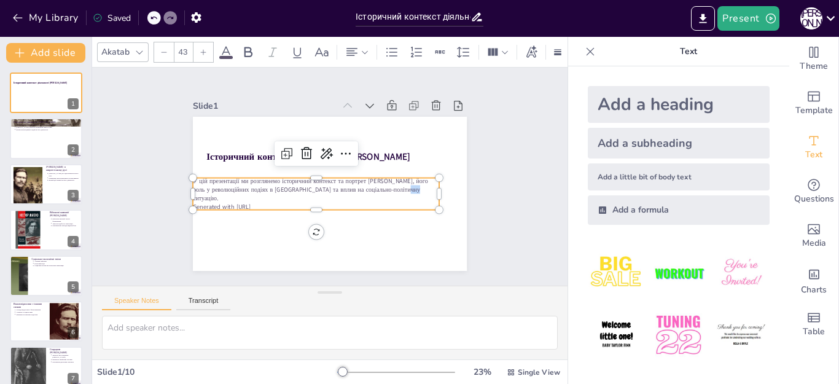
drag, startPoint x: 378, startPoint y: 189, endPoint x: 306, endPoint y: 179, distance: 72.5
click at [377, 189] on p "У цій презентації ми розглянемо історичний контекст та портрет [PERSON_NAME], й…" at bounding box center [348, 179] width 166 height 215
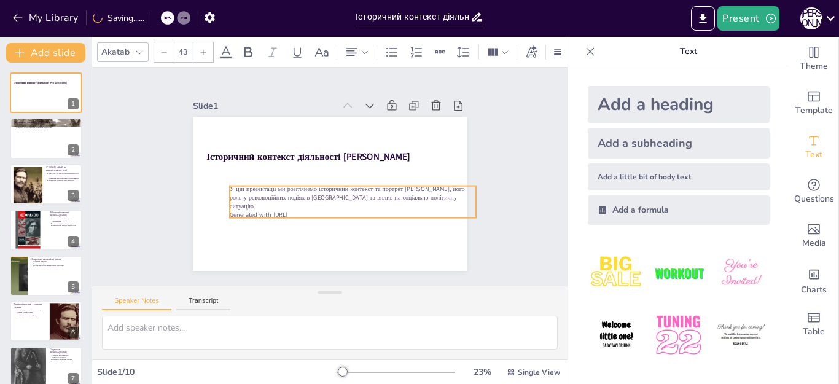
drag, startPoint x: 183, startPoint y: 180, endPoint x: 220, endPoint y: 188, distance: 37.7
click at [276, 188] on p "У цій презентації ми розглянемо історичний контекст та портрет [PERSON_NAME], й…" at bounding box center [314, 203] width 77 height 247
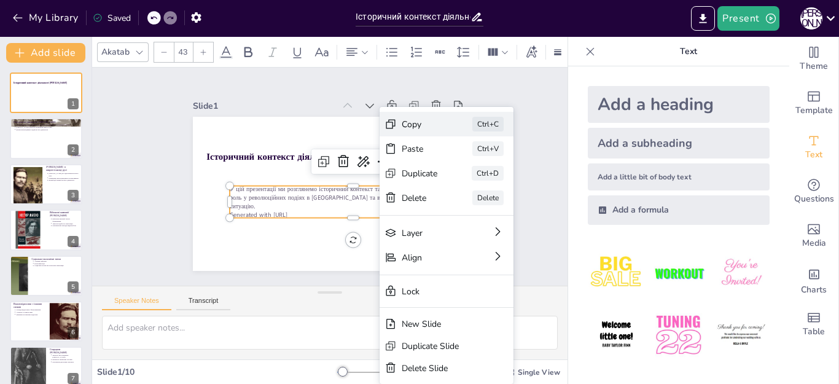
click at [477, 113] on div "Copy" at bounding box center [495, 99] width 37 height 28
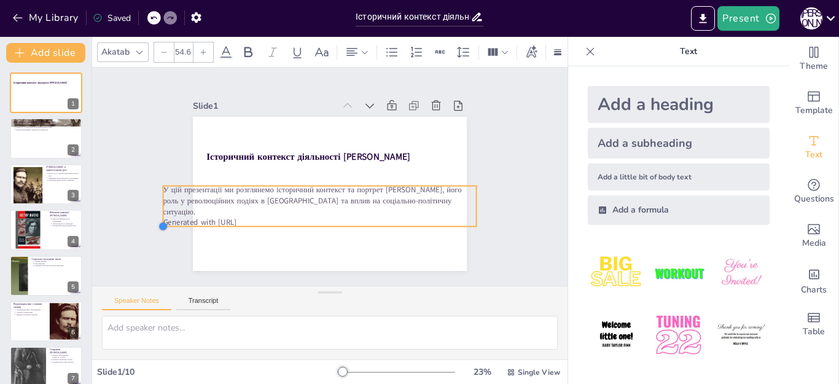
type input "53.8"
drag, startPoint x: 220, startPoint y: 211, endPoint x: 347, endPoint y: 219, distance: 126.8
click at [347, 219] on div "Історичний контекст діяльності Нестора Махно У цій презентації ми розглянемо іс…" at bounding box center [317, 187] width 298 height 307
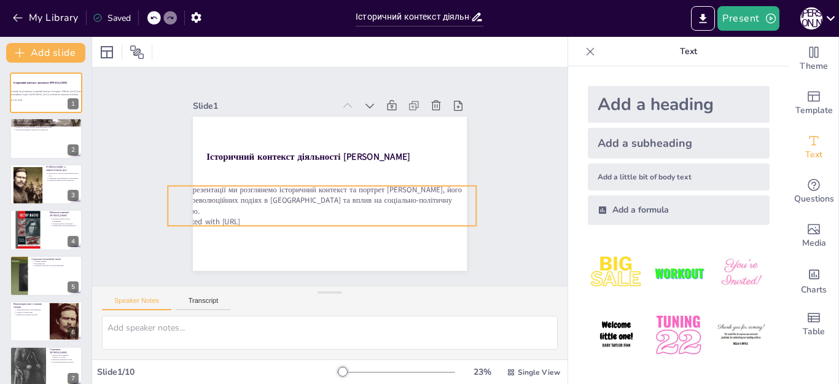
click at [378, 198] on p "У цій презентації ми розглянемо історичний контекст та портрет [PERSON_NAME], й…" at bounding box center [308, 189] width 251 height 230
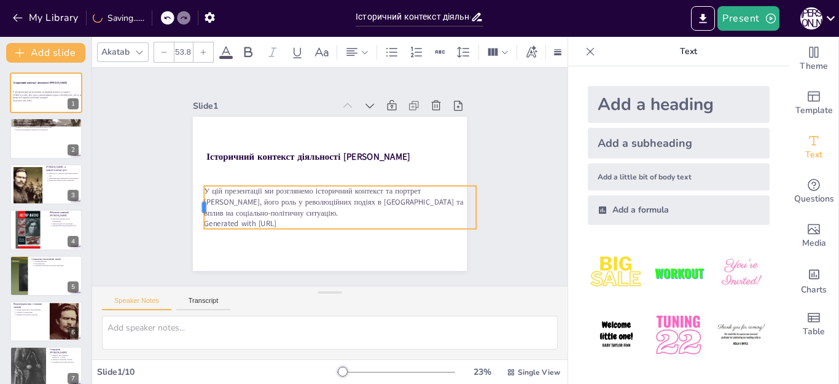
drag, startPoint x: 156, startPoint y: 200, endPoint x: 295, endPoint y: 201, distance: 138.8
click at [263, 57] on div at bounding box center [285, 49] width 44 height 14
drag, startPoint x: 466, startPoint y: 201, endPoint x: 411, endPoint y: 205, distance: 54.2
click at [258, 139] on div at bounding box center [246, 117] width 23 height 44
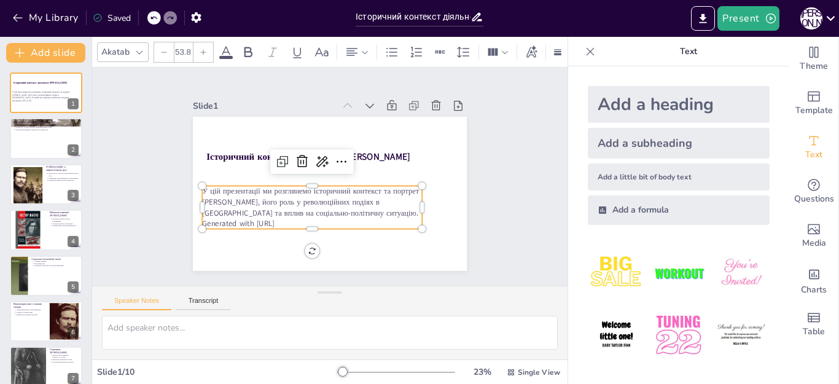
click at [278, 218] on p "Generated with Sendsteps.ai" at bounding box center [283, 159] width 11 height 220
click at [310, 218] on p "Generated with Sendsteps.ai" at bounding box center [288, 202] width 171 height 155
click at [310, 200] on p "Generated with Sendsteps.ai" at bounding box center [313, 131] width 184 height 138
click at [294, 217] on p "Generated with Sendsteps.ai" at bounding box center [292, 207] width 184 height 138
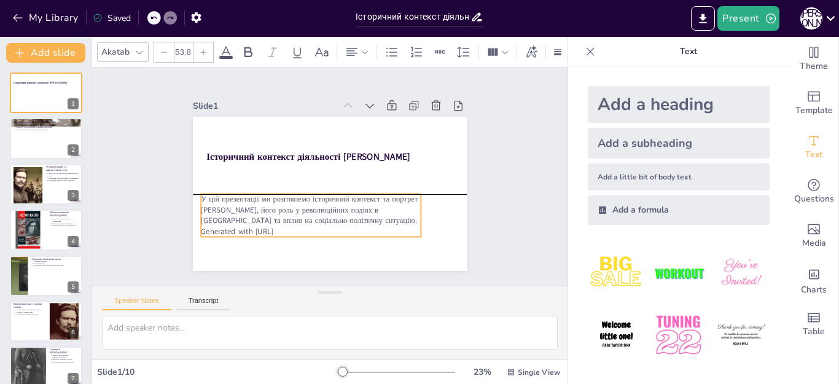
drag, startPoint x: 296, startPoint y: 216, endPoint x: 290, endPoint y: 220, distance: 7.5
click at [290, 220] on div "У цій презентації ми розглянемо історичний контекст та портрет Нестора Махно, й…" at bounding box center [286, 180] width 147 height 212
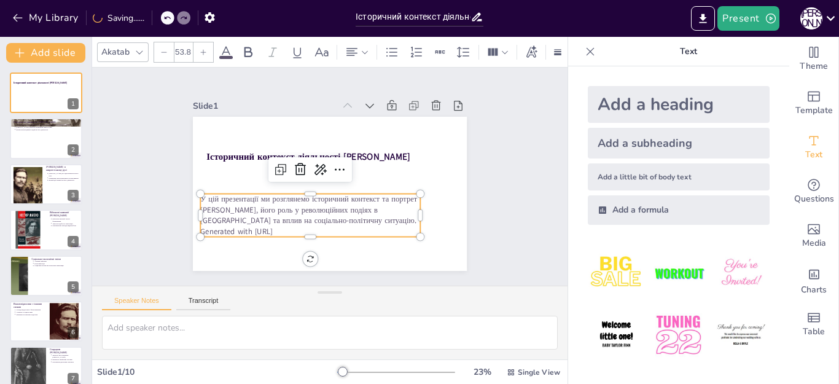
click at [312, 226] on p "Generated with Sendsteps.ai" at bounding box center [357, 227] width 155 height 171
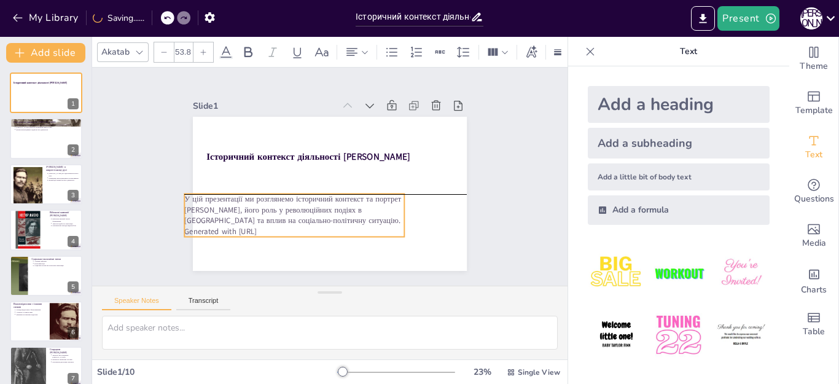
drag, startPoint x: 287, startPoint y: 225, endPoint x: 271, endPoint y: 227, distance: 16.1
click at [271, 227] on p "Generated with Sendsteps.ai" at bounding box center [272, 147] width 34 height 220
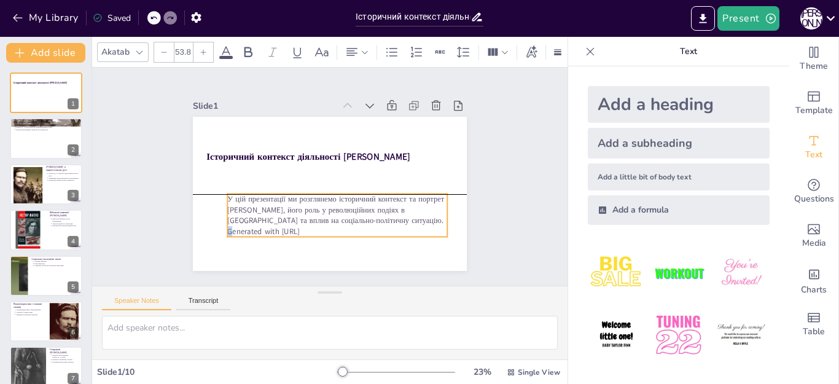
drag, startPoint x: 176, startPoint y: 226, endPoint x: 219, endPoint y: 227, distance: 43.0
click at [219, 227] on p "Generated with Sendsteps.ai" at bounding box center [314, 229] width 205 height 99
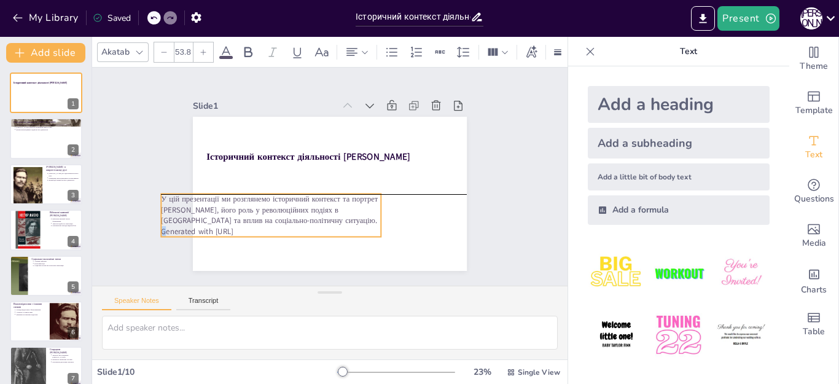
click at [247, 224] on p "Generated with Sendsteps.ai" at bounding box center [253, 202] width 205 height 99
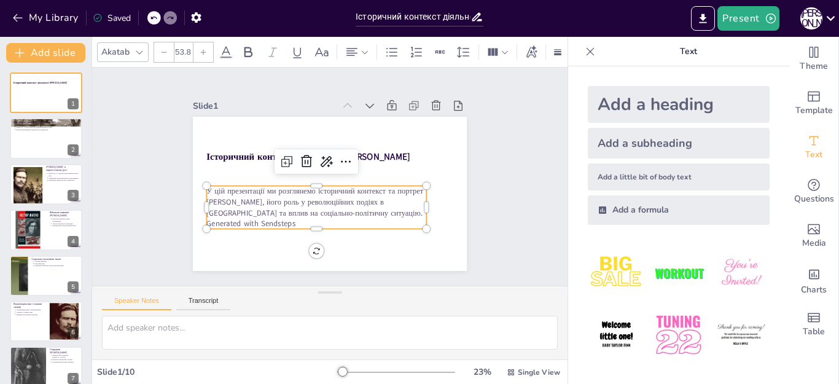
click at [294, 219] on p "Generated with Sendsteps" at bounding box center [298, 214] width 205 height 99
click at [285, 221] on p "Generated with Sendsteps" at bounding box center [281, 178] width 78 height 212
click at [285, 221] on p "Generated with Sendsteps" at bounding box center [282, 188] width 119 height 196
click at [251, 220] on p "Generated with" at bounding box center [295, 210] width 196 height 119
click at [250, 220] on p "Generated with" at bounding box center [288, 202] width 171 height 155
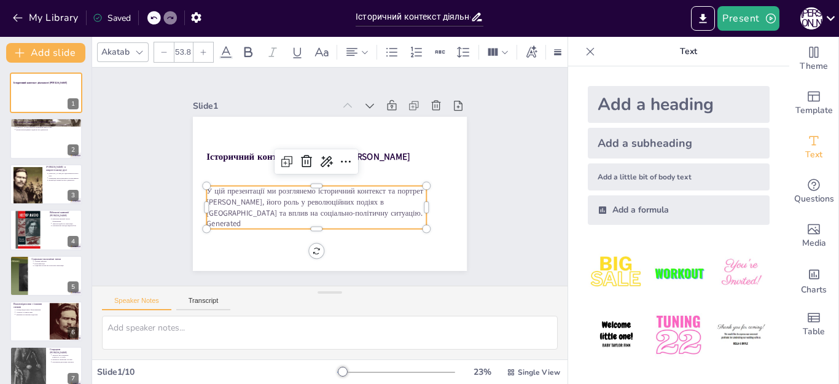
click at [230, 217] on p "Generated" at bounding box center [284, 193] width 138 height 184
click at [234, 147] on p "Generated" at bounding box center [338, 130] width 220 height 34
click at [234, 217] on p "Generated" at bounding box center [285, 193] width 138 height 184
click at [234, 217] on p "Generated" at bounding box center [299, 212] width 205 height 99
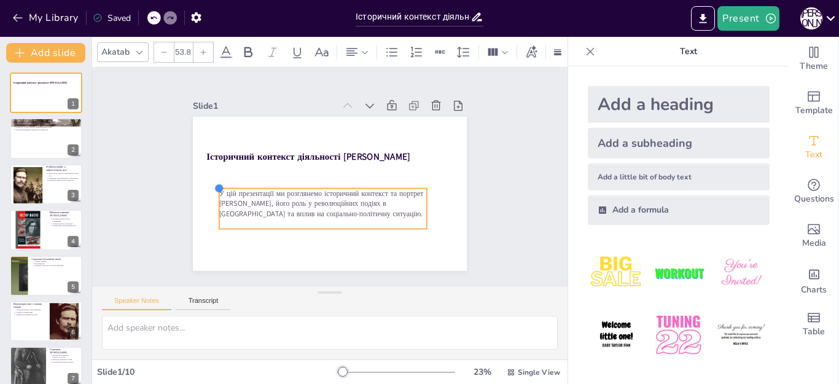
type input "50.7"
drag, startPoint x: 206, startPoint y: 182, endPoint x: 230, endPoint y: 187, distance: 24.5
click at [230, 187] on div "Історичний контекст діяльності Нестора Махно У цій презентації ми розглянемо іс…" at bounding box center [314, 183] width 252 height 313
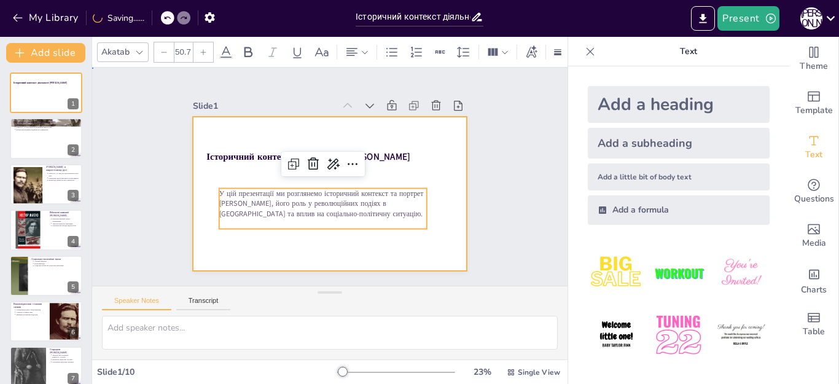
click at [397, 254] on div at bounding box center [317, 187] width 298 height 307
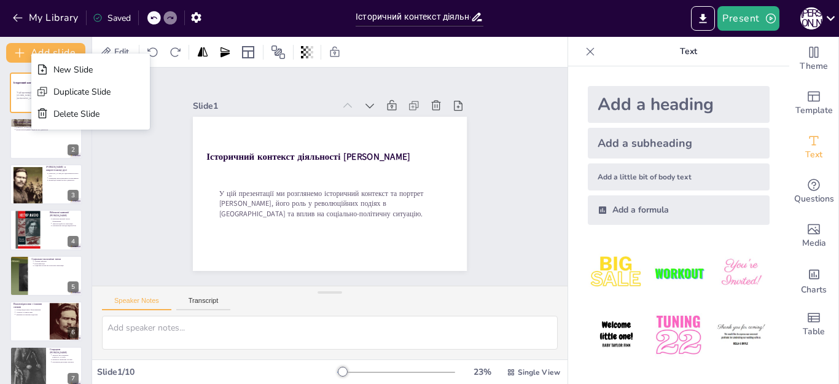
click at [145, 254] on div "Slide 1 Історичний контекст діяльності Нестора Махно У цій презентації ми розгл…" at bounding box center [330, 176] width 513 height 456
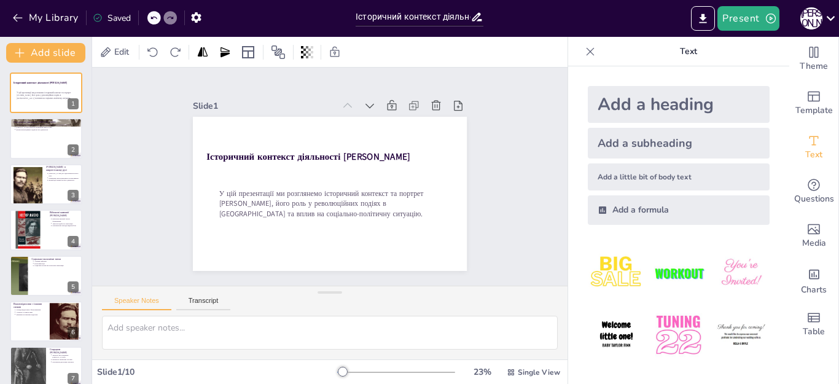
click at [117, 20] on div "Saved" at bounding box center [112, 18] width 38 height 12
click at [95, 14] on icon at bounding box center [98, 18] width 10 height 10
click at [701, 23] on icon "Export to PowerPoint" at bounding box center [703, 18] width 7 height 9
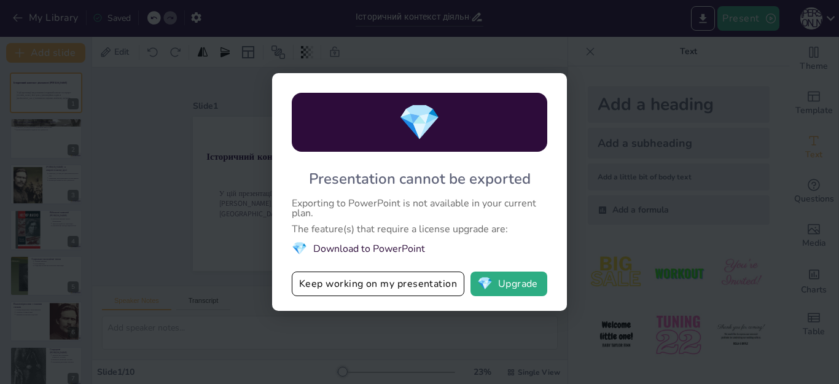
click at [130, 163] on div "💎 Presentation cannot be exported Exporting to PowerPoint is not available in y…" at bounding box center [419, 192] width 839 height 384
click at [152, 119] on div "💎 Presentation cannot be exported Exporting to PowerPoint is not available in y…" at bounding box center [419, 192] width 839 height 384
click at [150, 119] on div "💎 Presentation cannot be exported Exporting to PowerPoint is not available in y…" at bounding box center [419, 192] width 839 height 384
click at [177, 321] on div "💎 Presentation cannot be exported Exporting to PowerPoint is not available in y…" at bounding box center [419, 192] width 839 height 384
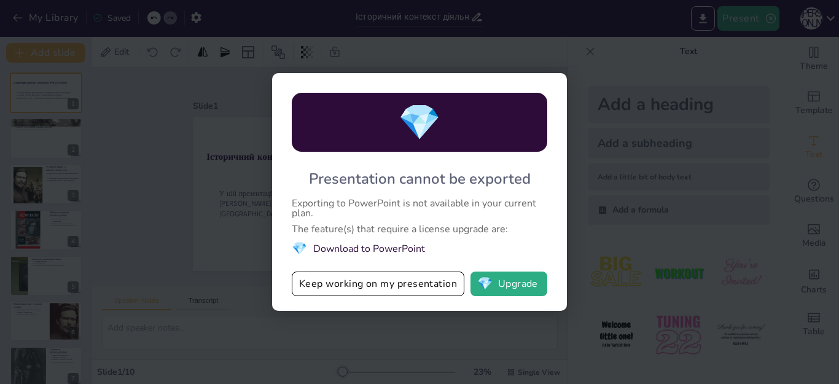
click at [489, 332] on div "💎 Presentation cannot be exported Exporting to PowerPoint is not available in y…" at bounding box center [419, 192] width 839 height 384
click at [378, 281] on button "Keep working on my presentation" at bounding box center [378, 283] width 173 height 25
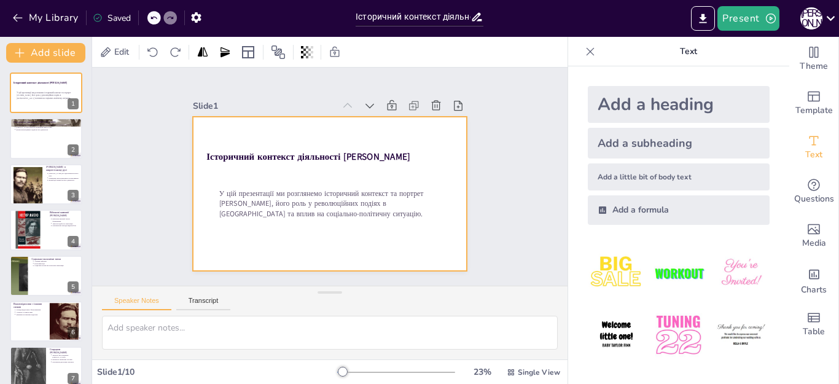
click at [271, 233] on div at bounding box center [318, 190] width 307 height 298
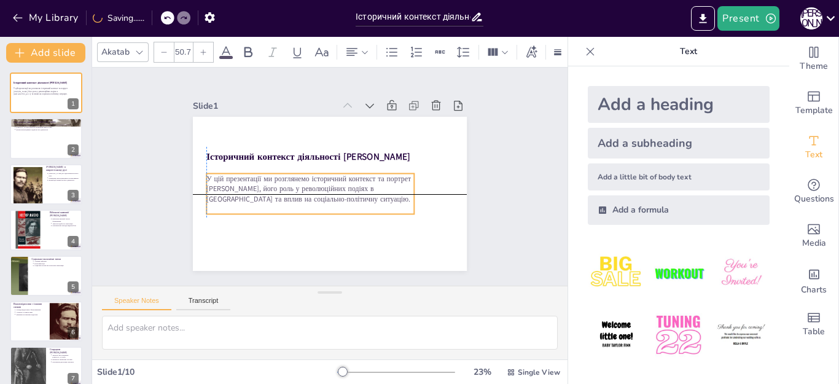
drag, startPoint x: 335, startPoint y: 190, endPoint x: 325, endPoint y: 198, distance: 11.8
click at [325, 198] on p "У цій презентації ми розглянемо історичний контекст та портрет [PERSON_NAME], й…" at bounding box center [307, 184] width 209 height 73
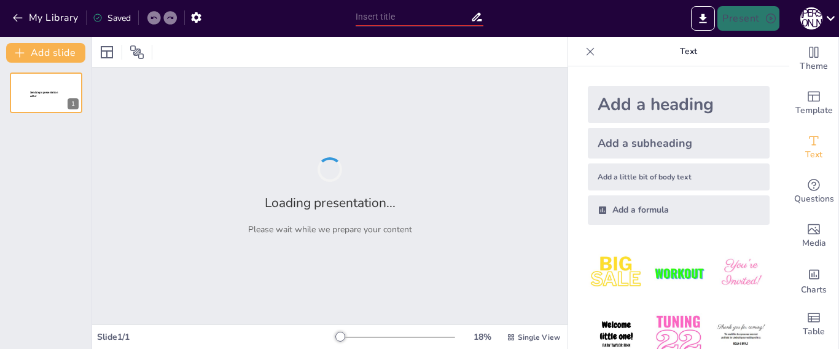
type input "Історичний контекст діяльності Нестора Махно"
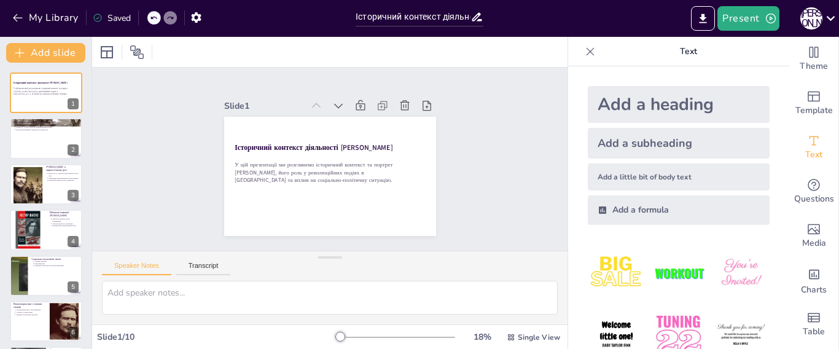
click at [117, 18] on div "Saved" at bounding box center [112, 18] width 38 height 12
click at [116, 18] on div "Saved" at bounding box center [112, 18] width 38 height 12
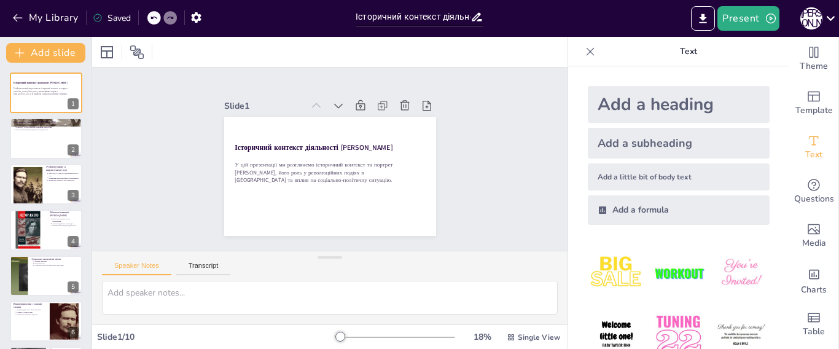
click at [120, 17] on div "Saved" at bounding box center [112, 18] width 38 height 12
click at [89, 17] on div "Saved" at bounding box center [109, 17] width 44 height 22
click at [93, 16] on icon at bounding box center [98, 18] width 10 height 10
drag, startPoint x: 93, startPoint y: 16, endPoint x: 101, endPoint y: 15, distance: 8.0
click at [95, 15] on icon at bounding box center [98, 18] width 10 height 10
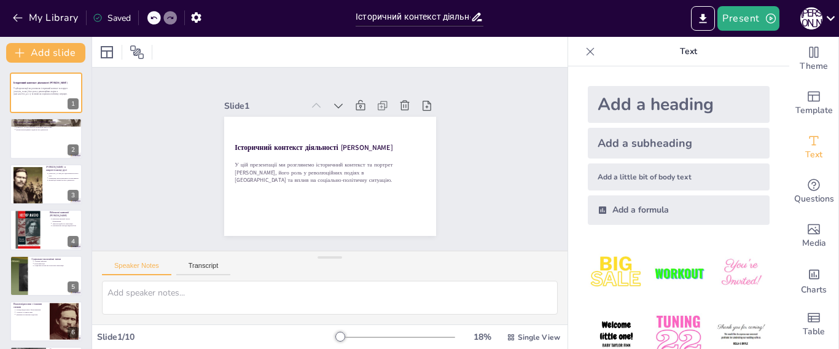
click at [103, 15] on div "Saved" at bounding box center [112, 18] width 38 height 12
click at [104, 15] on div "Saved" at bounding box center [112, 18] width 38 height 12
click at [832, 14] on icon at bounding box center [830, 18] width 17 height 17
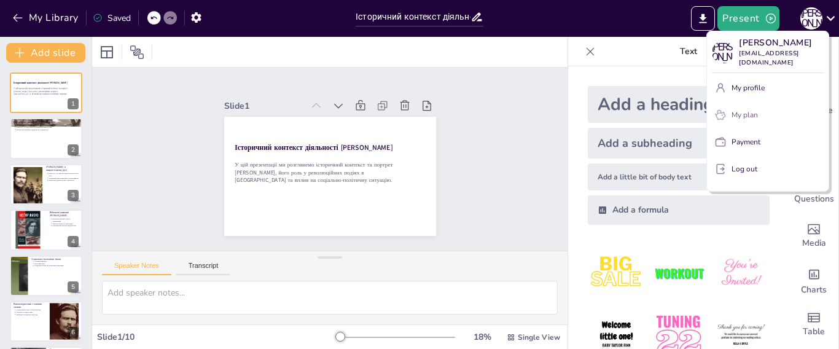
click at [736, 109] on p "My plan" at bounding box center [744, 114] width 26 height 11
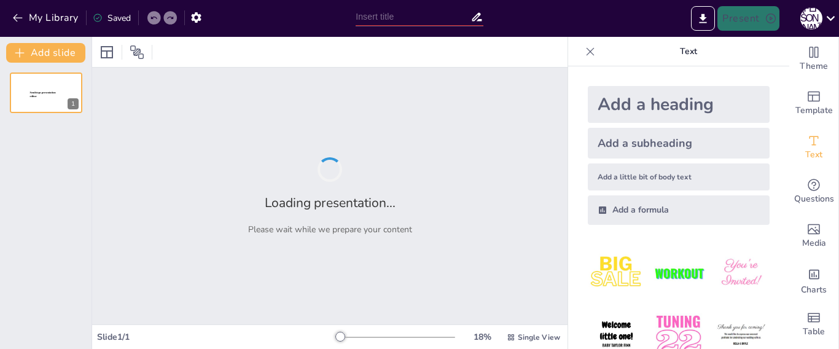
type input "Історичний контекст діяльності [PERSON_NAME]"
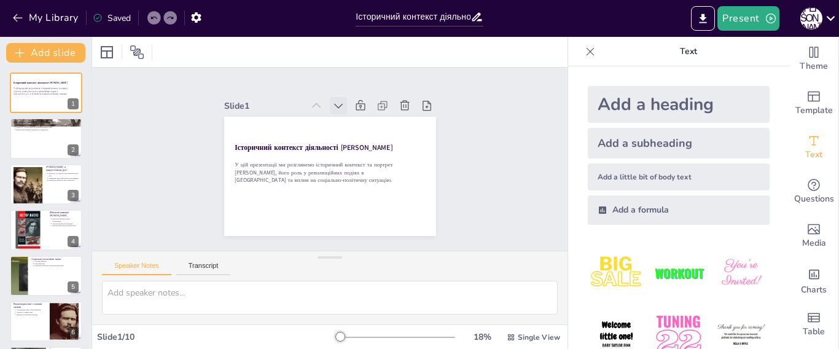
click at [375, 166] on icon at bounding box center [382, 173] width 14 height 14
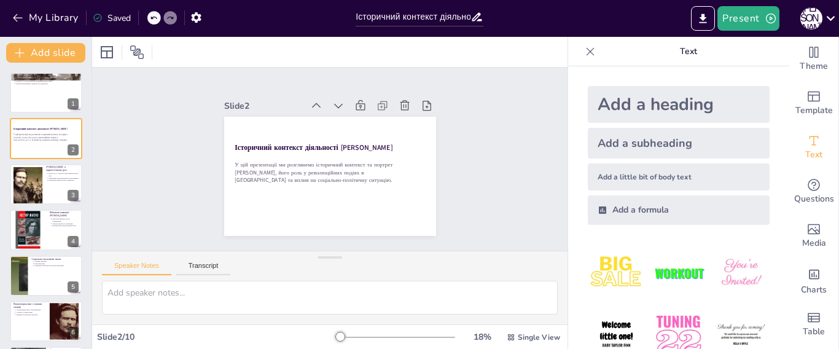
click at [367, 121] on icon at bounding box center [375, 129] width 17 height 17
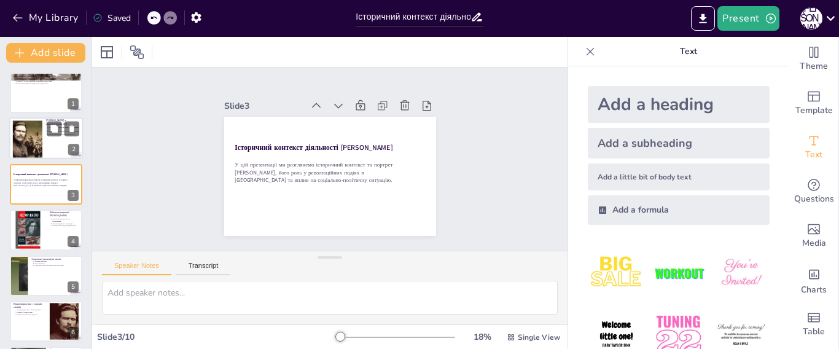
click at [23, 137] on div at bounding box center [27, 139] width 58 height 37
type textarea "Lo ipsum dolorsitametco adip, Elits doeiusmod temp incididun utlaboree do magna…"
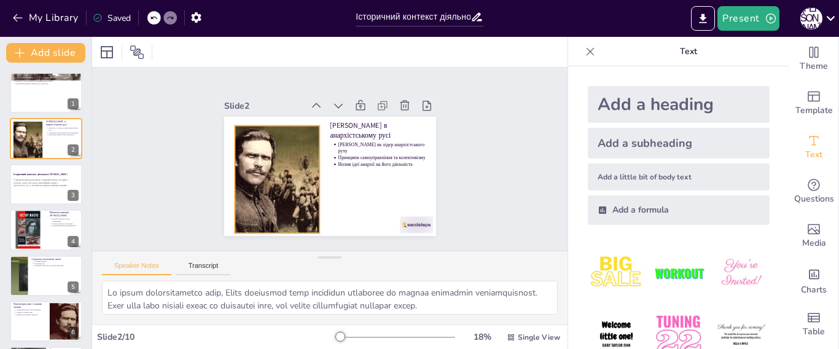
click at [246, 155] on div at bounding box center [304, 210] width 196 height 192
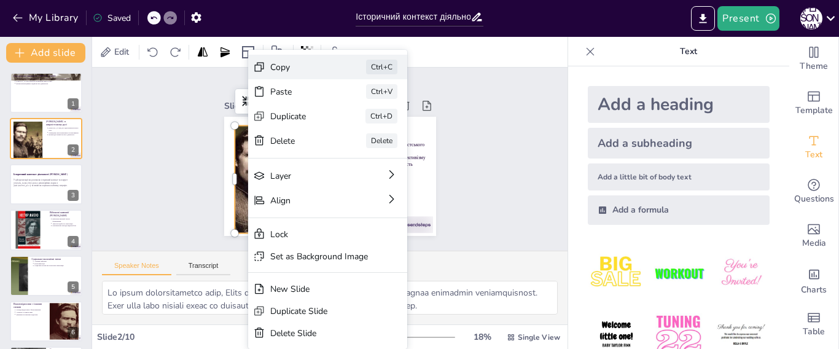
click at [302, 197] on div "Copy" at bounding box center [312, 225] width 45 height 57
click at [358, 182] on div "Copy" at bounding box center [373, 213] width 30 height 62
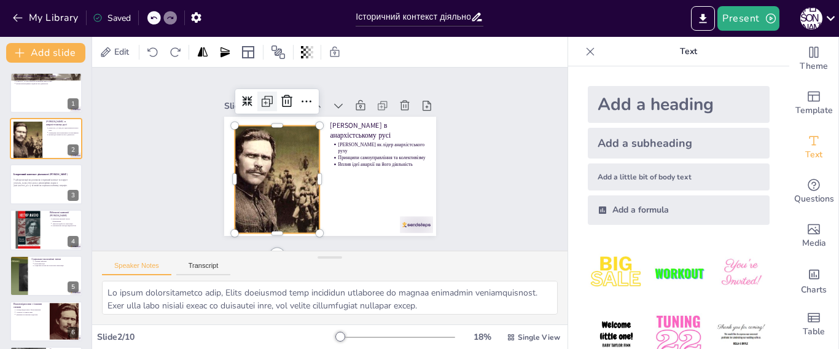
click at [303, 86] on icon at bounding box center [313, 75] width 21 height 21
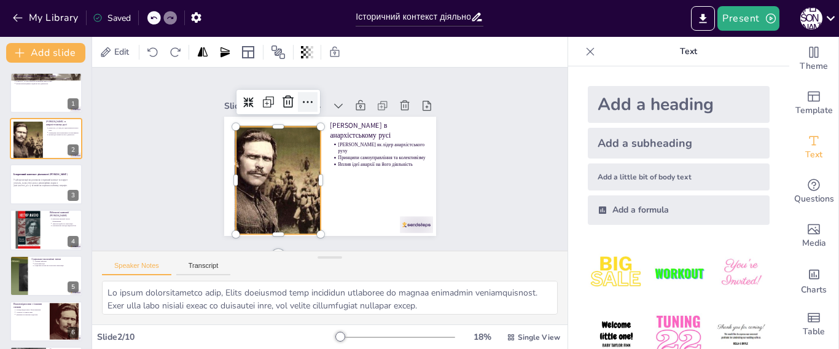
click at [331, 211] on icon at bounding box center [339, 219] width 17 height 17
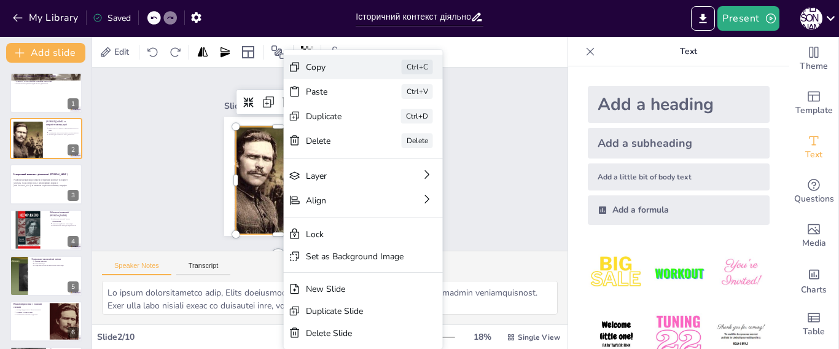
click at [368, 214] on div "Copy" at bounding box center [383, 245] width 30 height 62
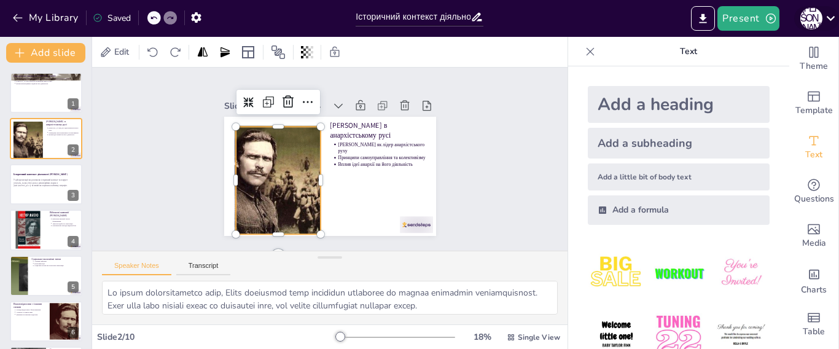
click at [805, 21] on div "Е [PERSON_NAME]" at bounding box center [811, 18] width 22 height 22
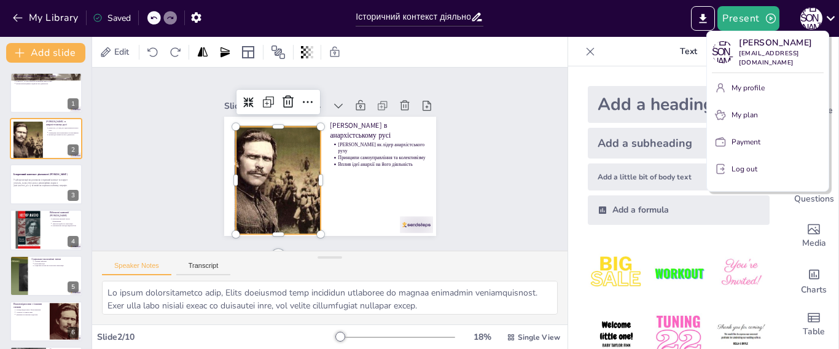
click at [119, 17] on div at bounding box center [419, 174] width 839 height 349
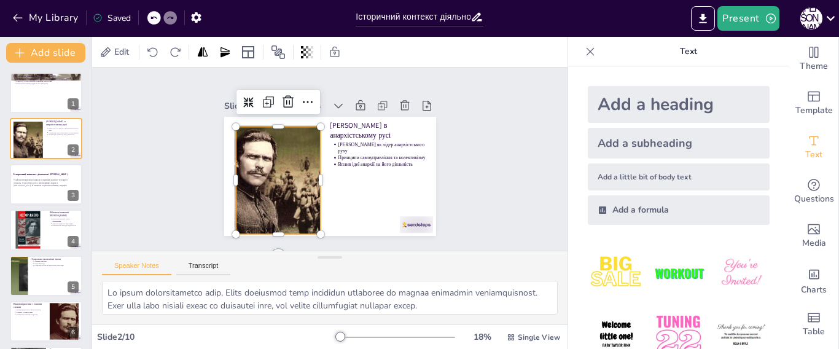
click at [119, 16] on div "Saved" at bounding box center [112, 18] width 38 height 12
click at [118, 15] on div "Saved" at bounding box center [112, 18] width 38 height 12
click at [117, 15] on div "Saved" at bounding box center [112, 18] width 38 height 12
